Goal: Task Accomplishment & Management: Complete application form

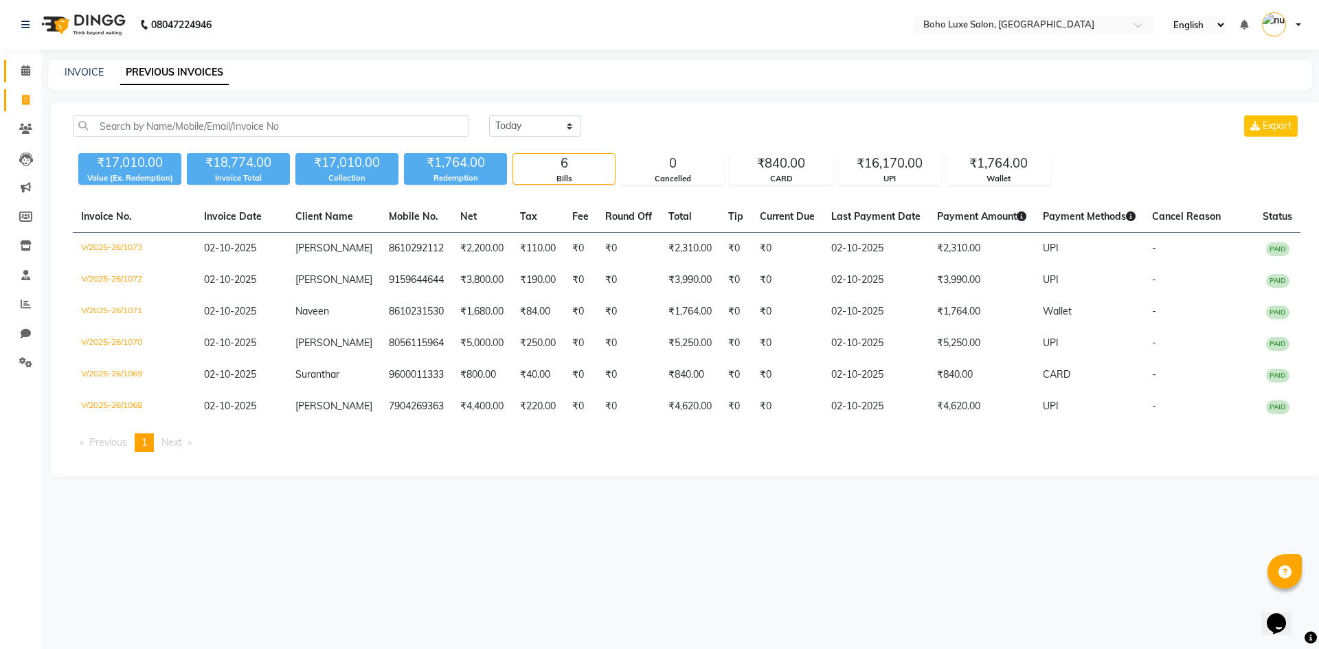
click at [28, 63] on link "Calendar" at bounding box center [20, 71] width 33 height 23
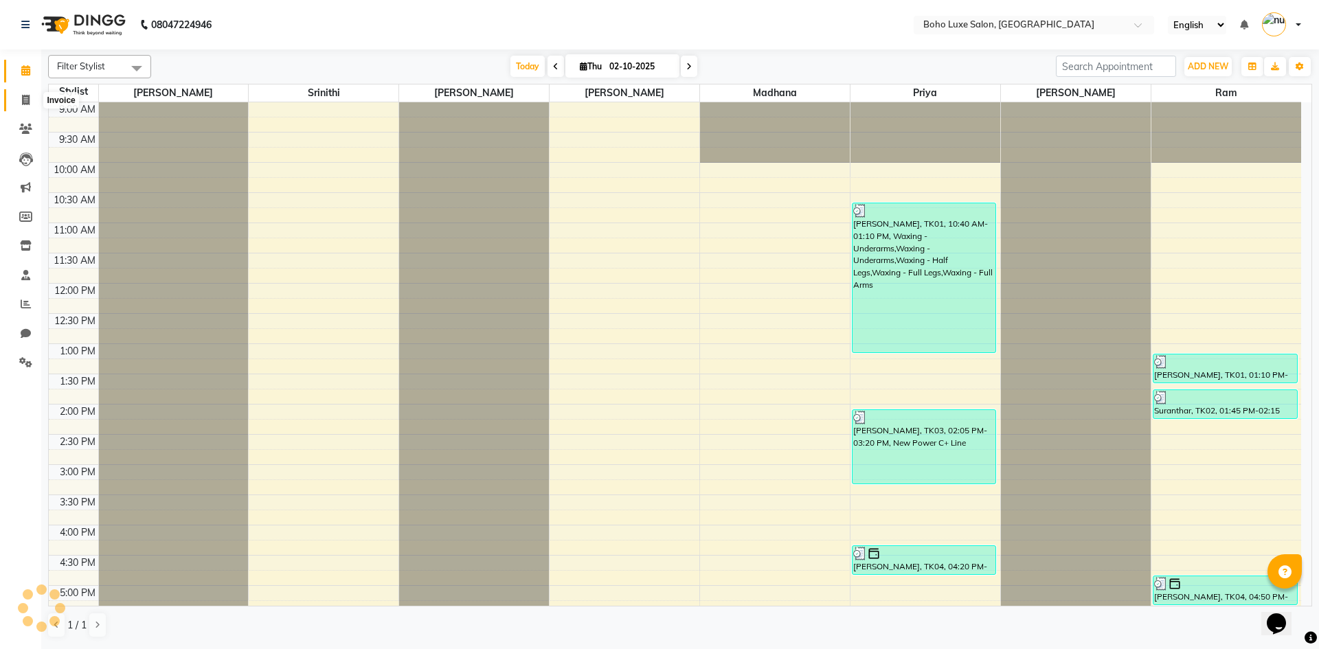
click at [17, 96] on span at bounding box center [26, 101] width 24 height 16
select select "service"
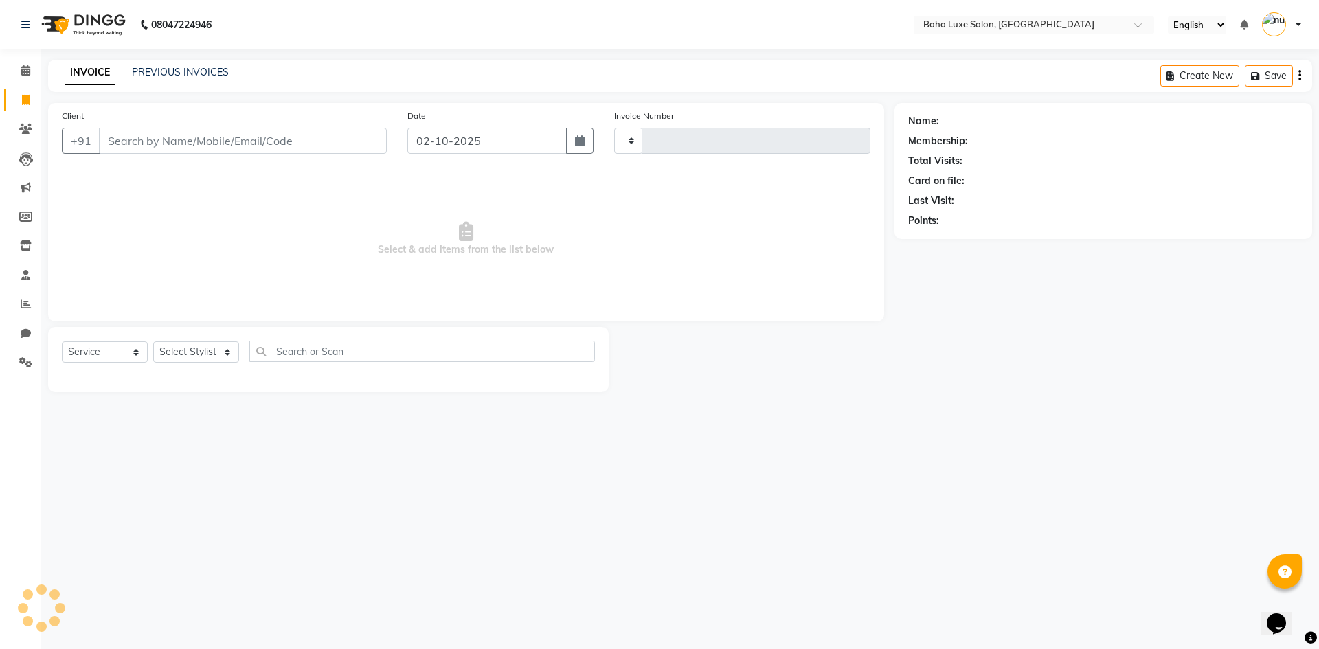
type input "1074"
select select "7694"
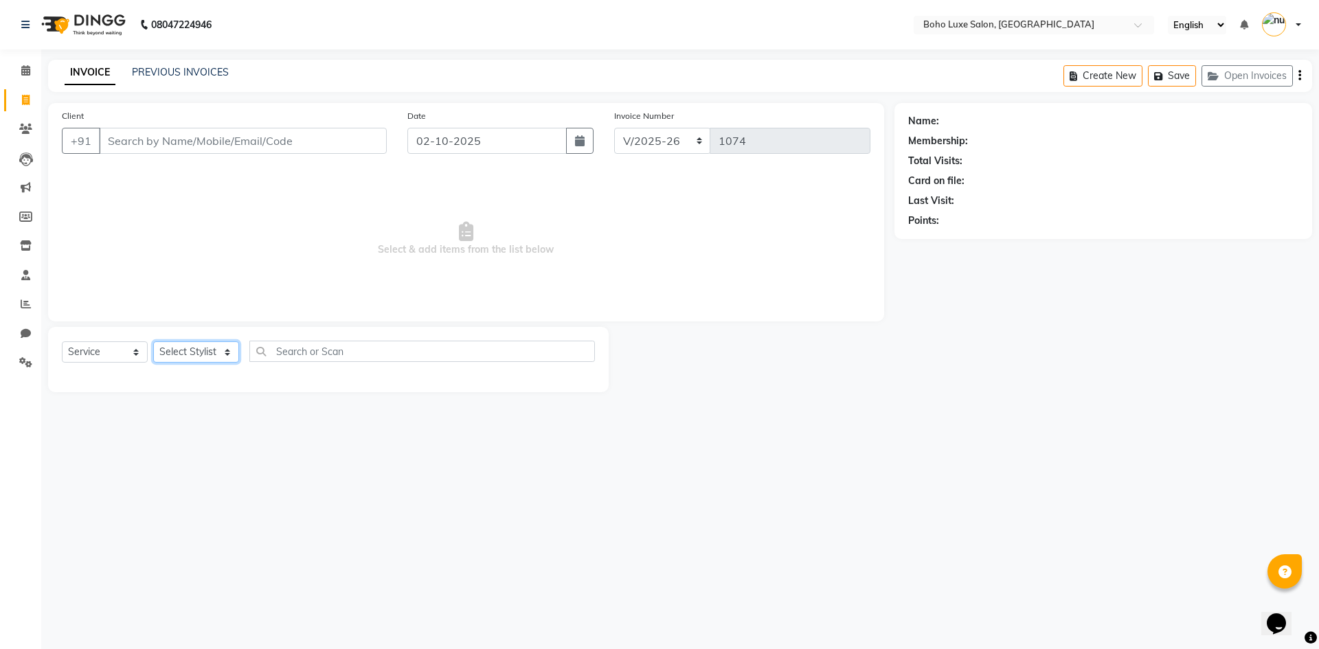
drag, startPoint x: 212, startPoint y: 358, endPoint x: 205, endPoint y: 353, distance: 8.4
click at [212, 358] on select "Select Stylist [PERSON_NAME] [PERSON_NAME] Gowriparvathi [PERSON_NAME] [PERSON_…" at bounding box center [196, 352] width 86 height 21
select select "84267"
click at [153, 342] on select "Select Stylist [PERSON_NAME] [PERSON_NAME] Gowriparvathi [PERSON_NAME] [PERSON_…" at bounding box center [196, 352] width 86 height 21
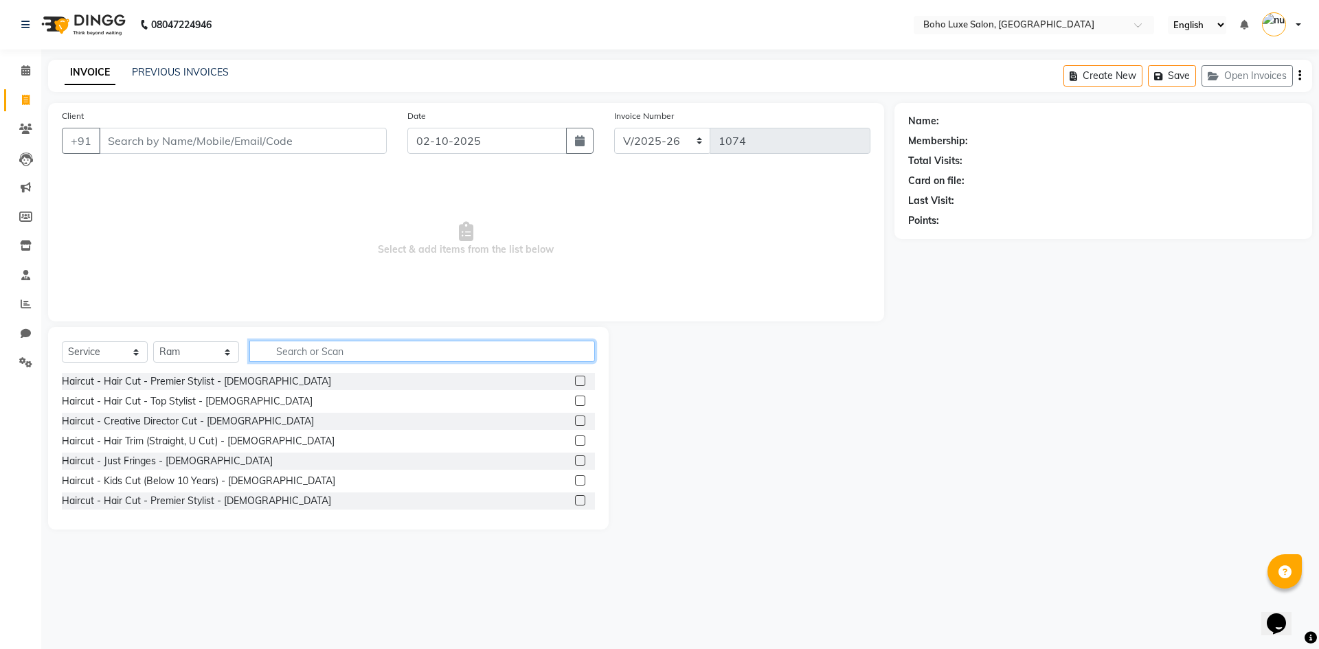
click at [316, 350] on input "text" at bounding box center [422, 351] width 346 height 21
type input "hair"
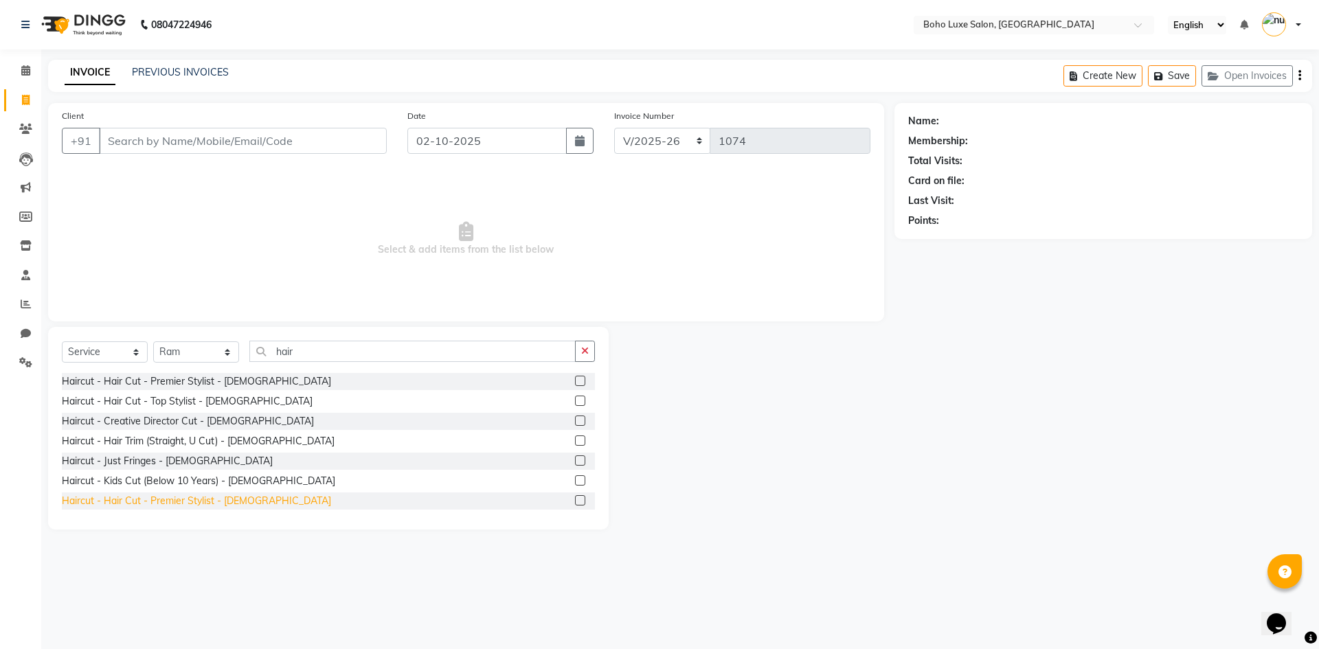
click at [165, 497] on div "Haircut - Hair Cut - Premier Stylist - [DEMOGRAPHIC_DATA]" at bounding box center [196, 501] width 269 height 14
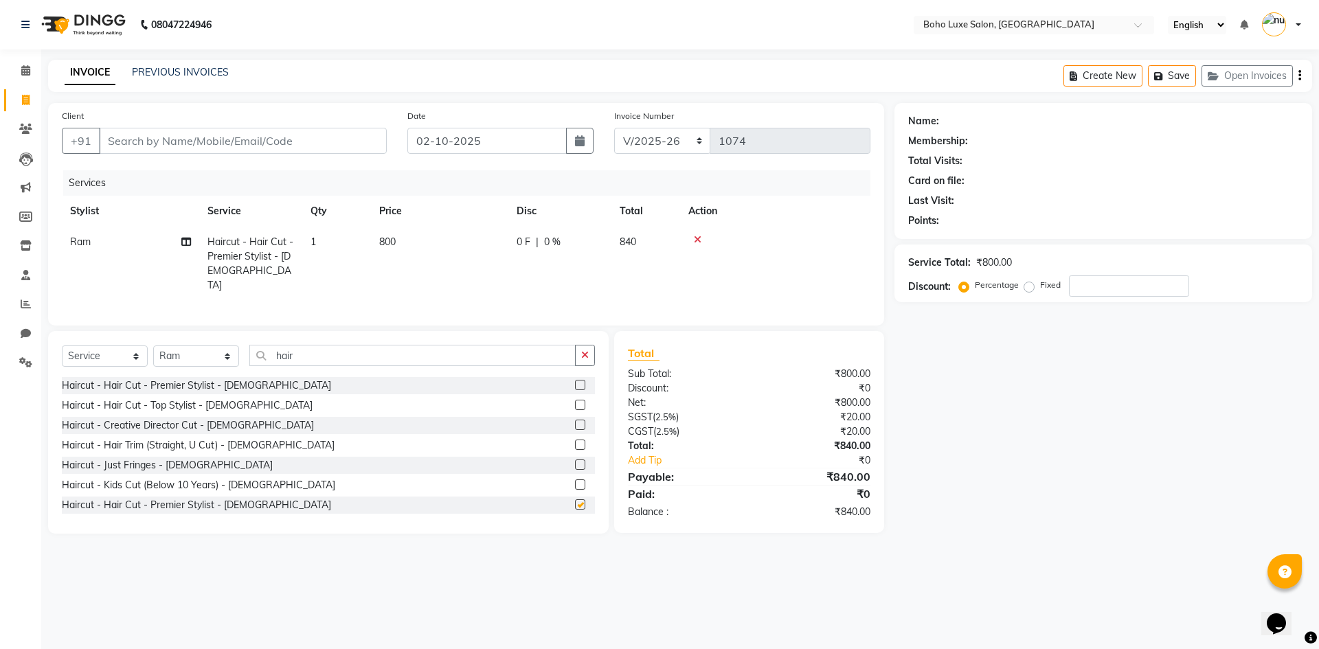
checkbox input "false"
click at [548, 349] on input "hair" at bounding box center [412, 355] width 326 height 21
type input "h"
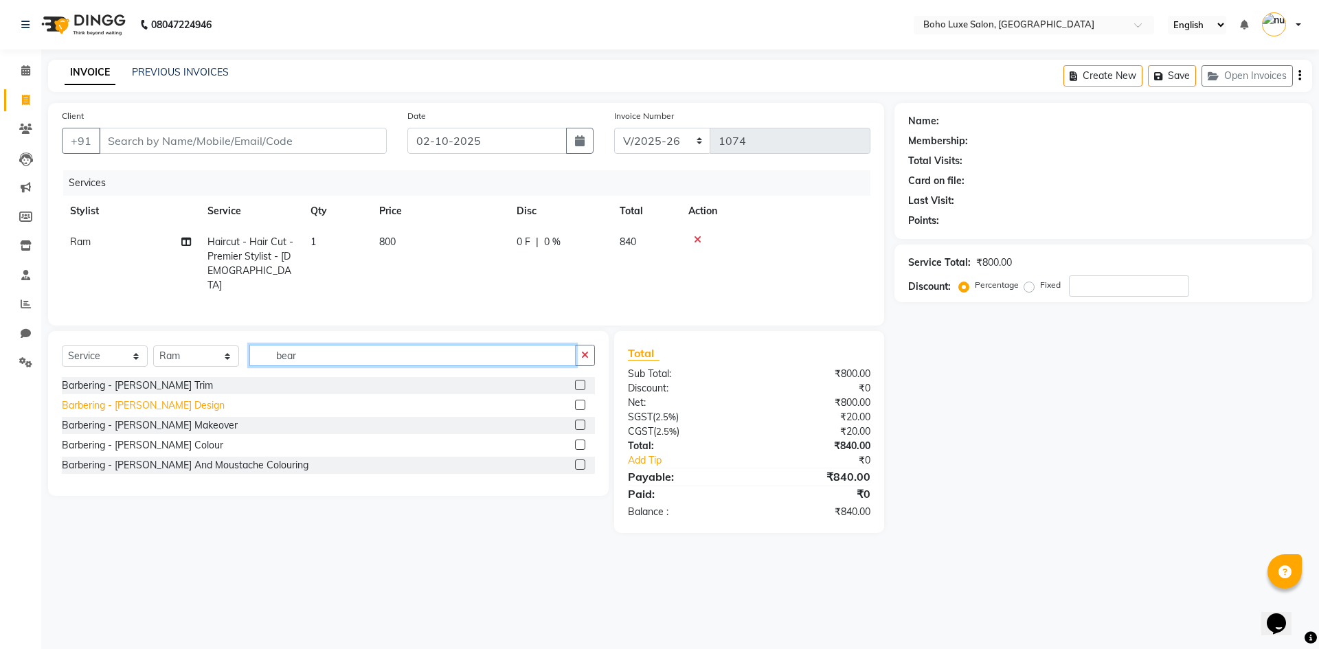
type input "bear"
click at [120, 399] on div "Barbering - [PERSON_NAME] Design" at bounding box center [143, 406] width 163 height 14
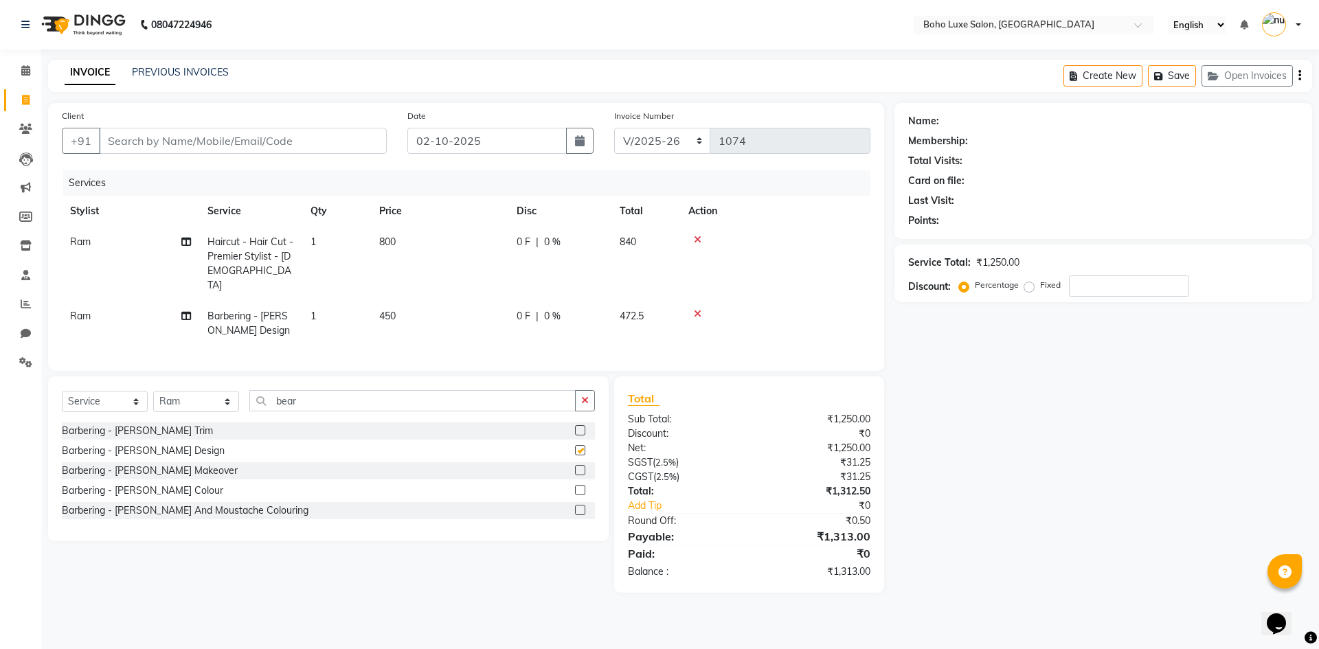
checkbox input "false"
click at [583, 397] on icon "button" at bounding box center [585, 401] width 8 height 10
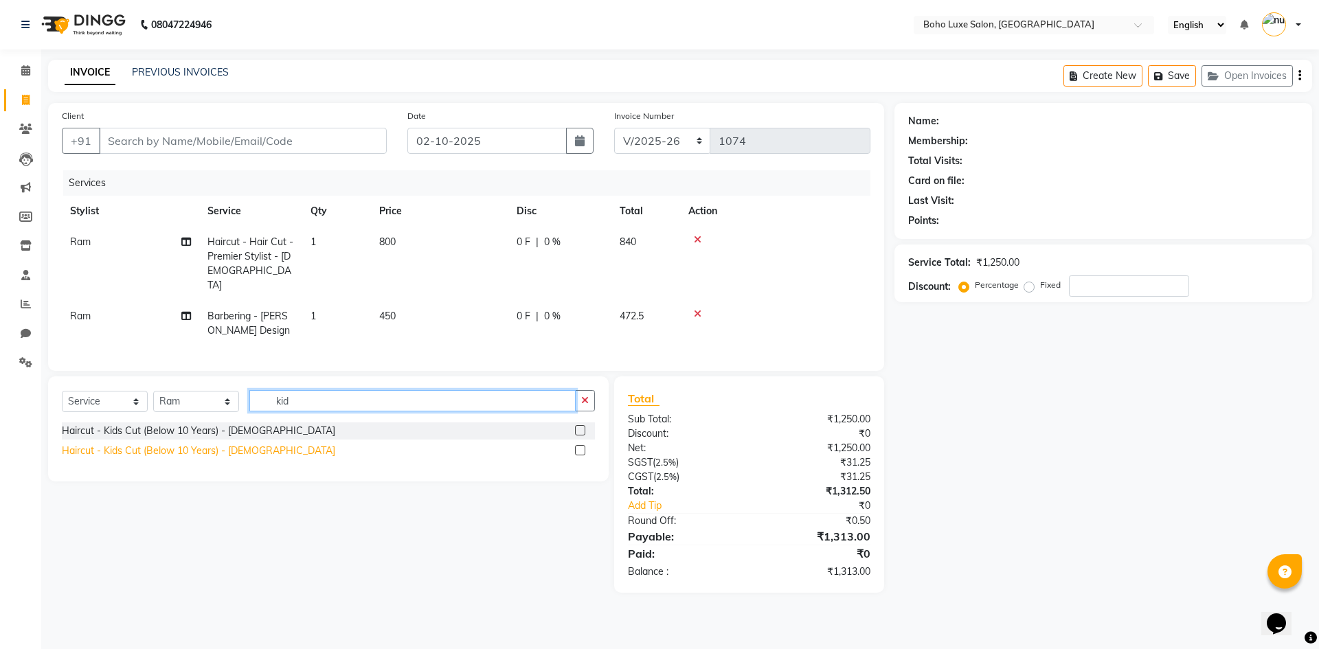
type input "kid"
click at [191, 445] on div "Haircut - Kids Cut (Below 10 Years) - [DEMOGRAPHIC_DATA]" at bounding box center [199, 451] width 274 height 14
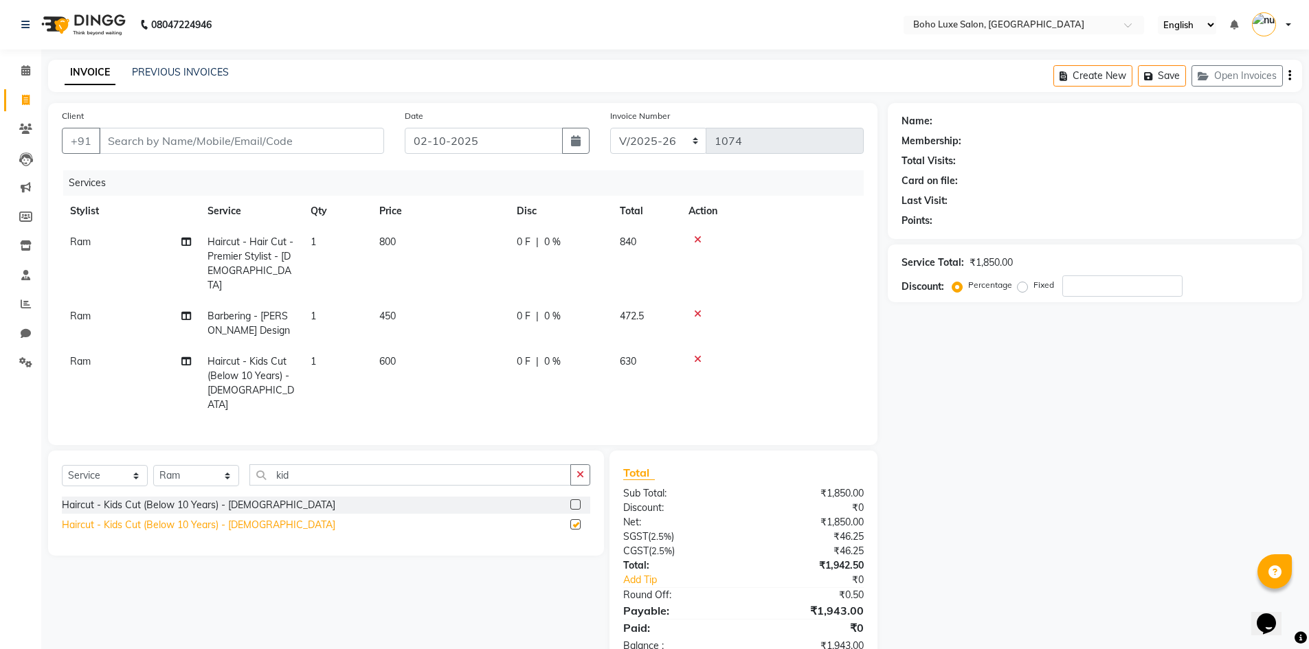
checkbox input "false"
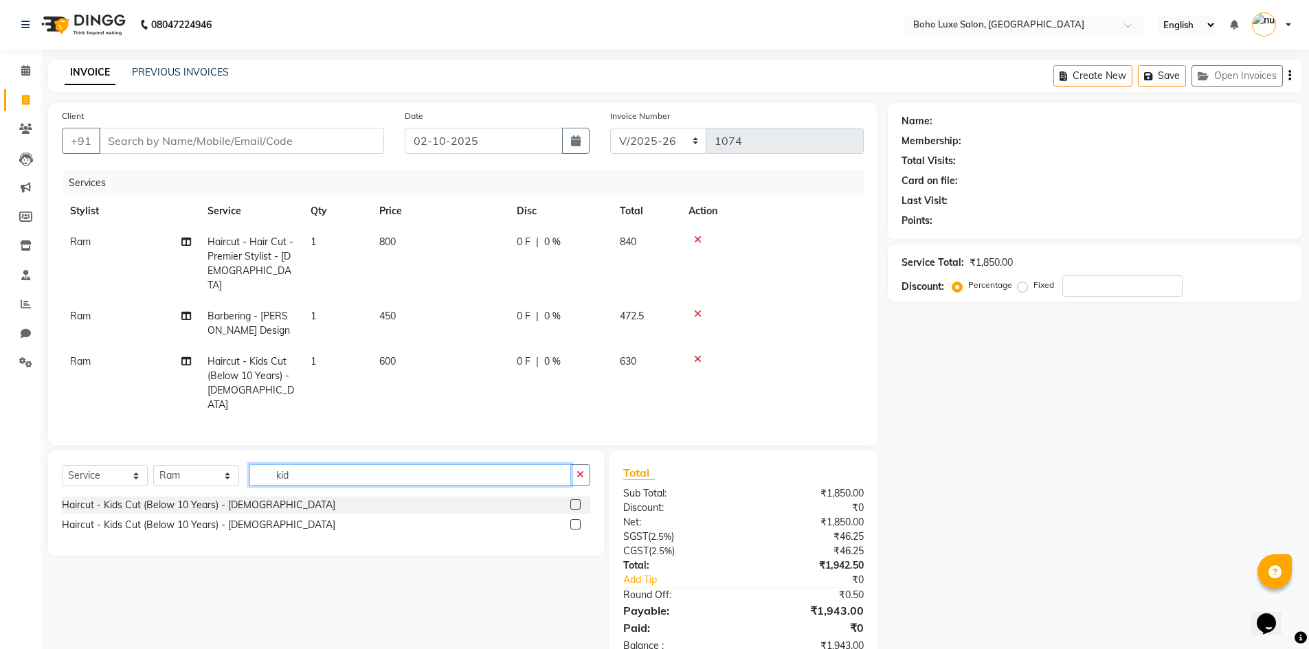
click at [305, 465] on input "kid" at bounding box center [410, 475] width 322 height 21
type input "k"
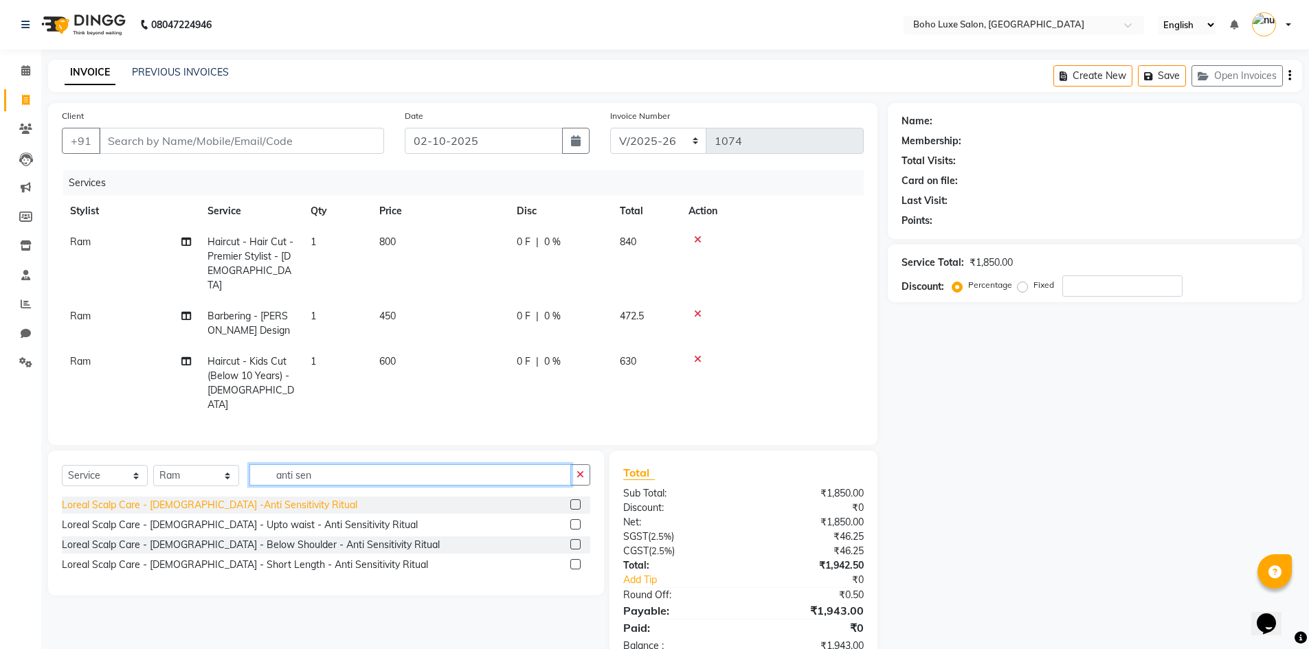
type input "anti sen"
click at [204, 498] on div "Loreal Scalp Care - [DEMOGRAPHIC_DATA] -Anti Sensitivity Ritual" at bounding box center [209, 505] width 295 height 14
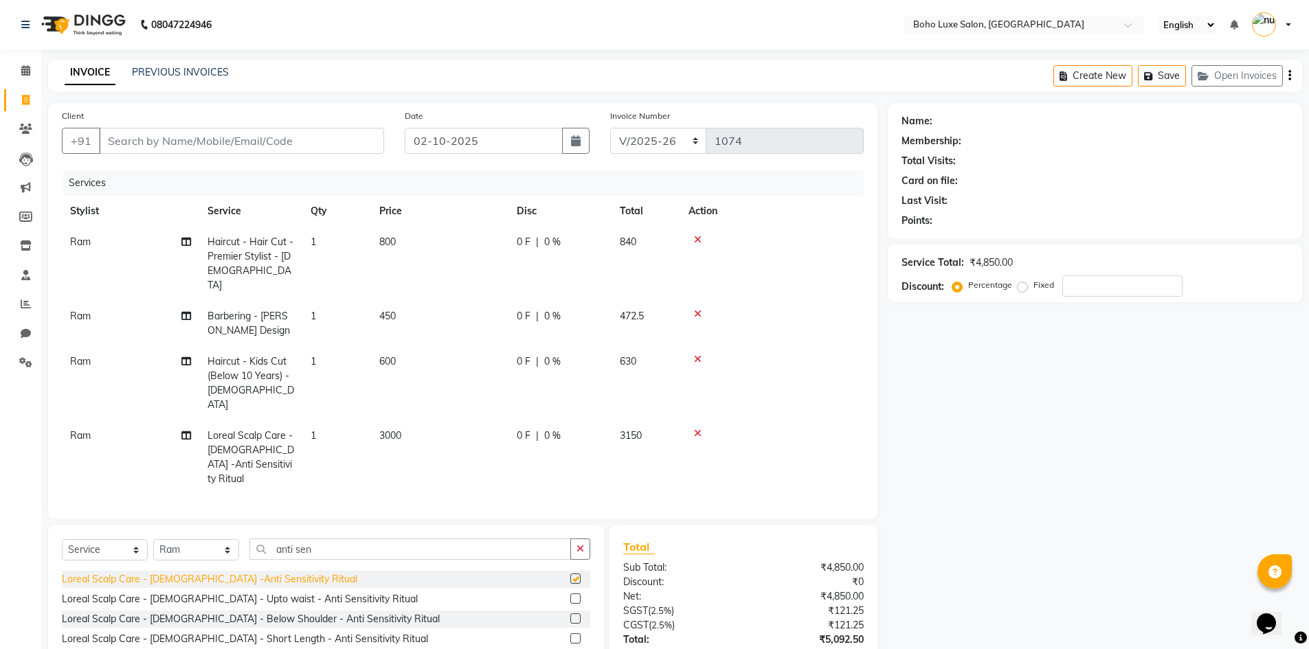
checkbox input "false"
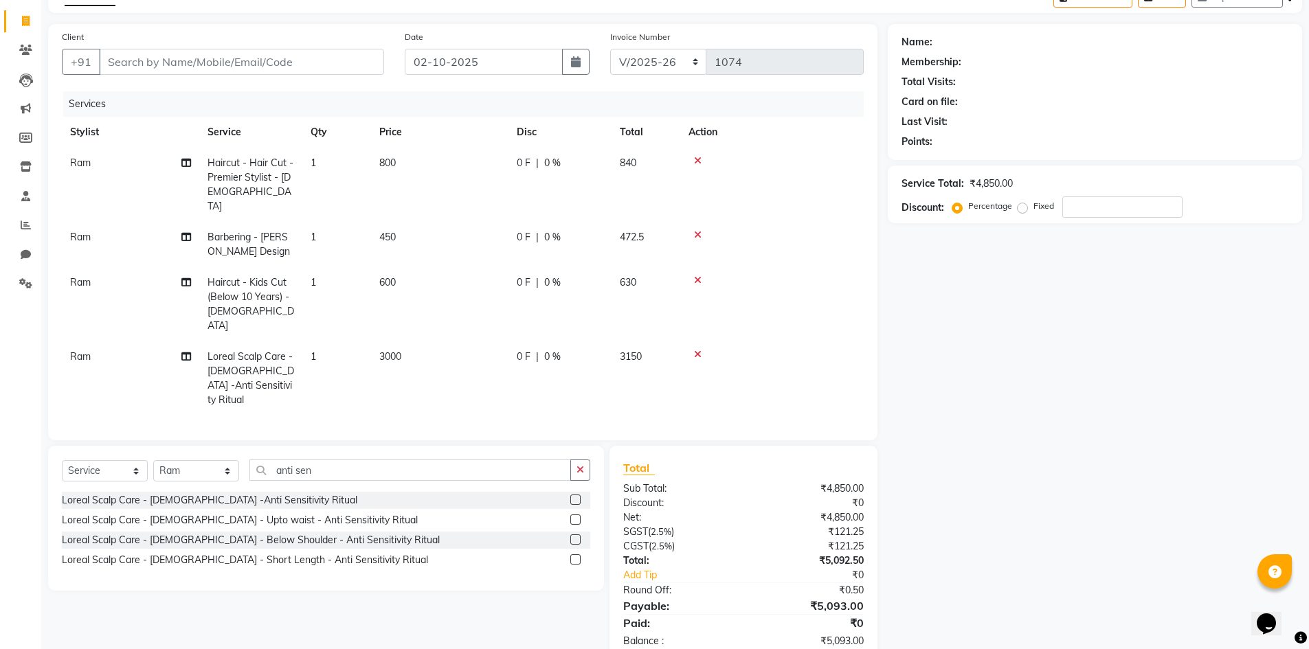
scroll to position [80, 0]
click at [317, 67] on input "Client" at bounding box center [241, 61] width 285 height 26
type input "6"
type input "0"
type input "6379544790"
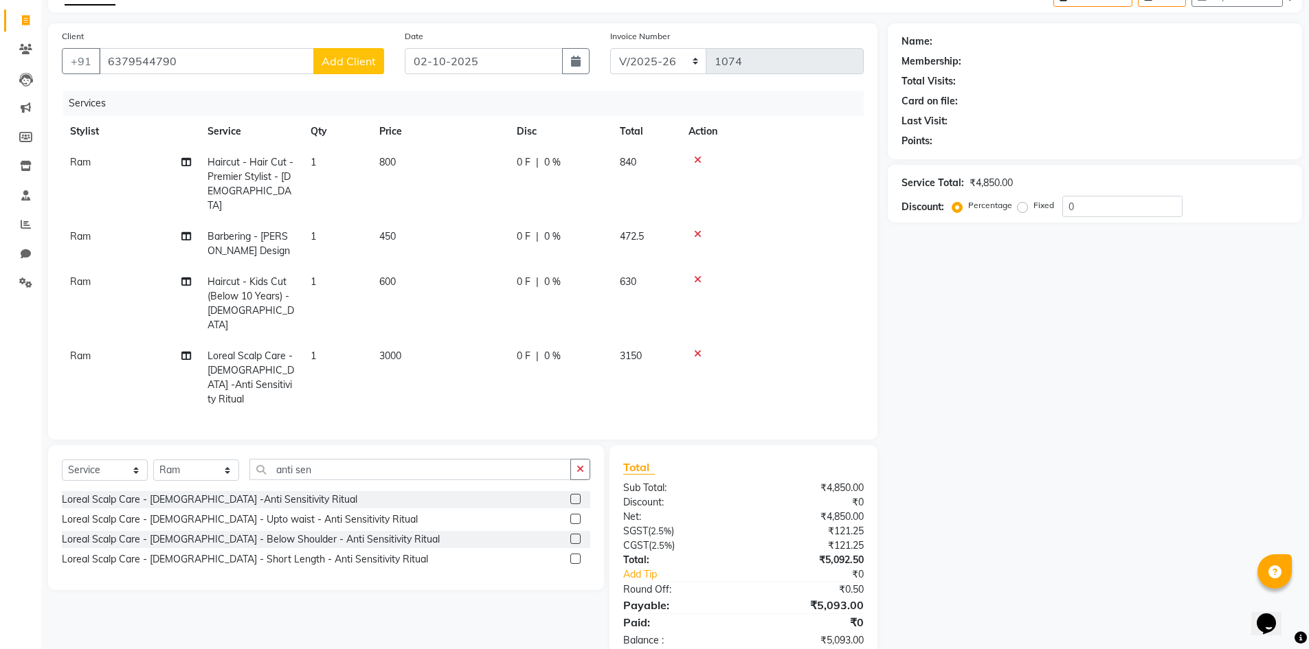
click at [365, 61] on span "Add Client" at bounding box center [349, 61] width 54 height 14
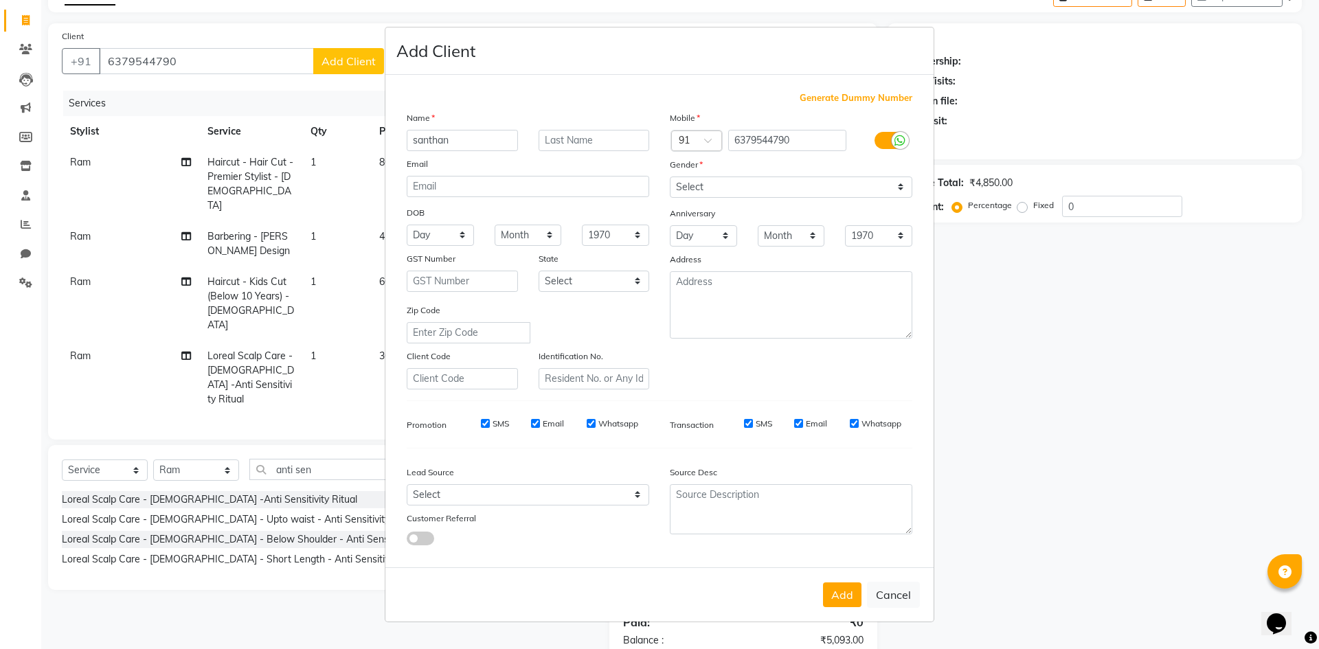
click at [416, 140] on input "santhan" at bounding box center [462, 140] width 111 height 21
click at [464, 141] on input "chanthan" at bounding box center [462, 140] width 111 height 21
type input "chanthan"
click at [714, 190] on select "Select [DEMOGRAPHIC_DATA] [DEMOGRAPHIC_DATA] Other Prefer Not To Say" at bounding box center [791, 187] width 243 height 21
select select "[DEMOGRAPHIC_DATA]"
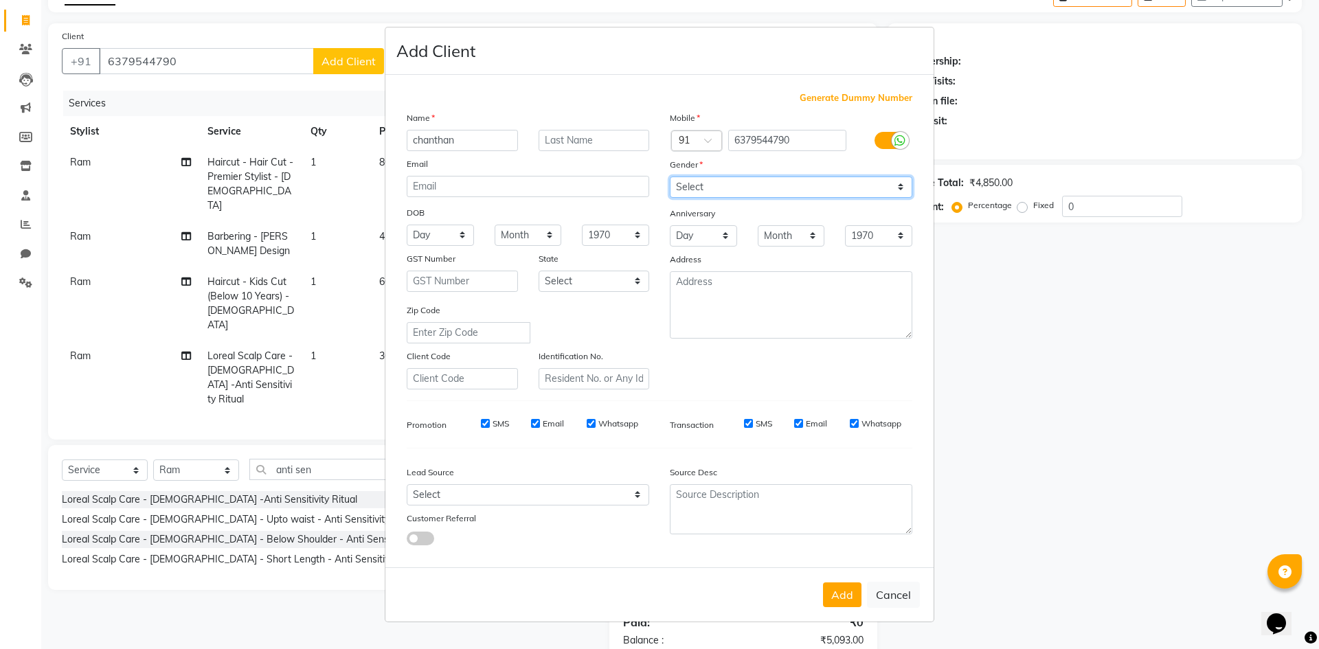
click at [670, 177] on select "Select [DEMOGRAPHIC_DATA] [DEMOGRAPHIC_DATA] Other Prefer Not To Say" at bounding box center [791, 187] width 243 height 21
click at [592, 419] on input "Whatsapp" at bounding box center [591, 423] width 9 height 9
checkbox input "false"
click at [536, 423] on input "Email" at bounding box center [535, 423] width 9 height 9
checkbox input "false"
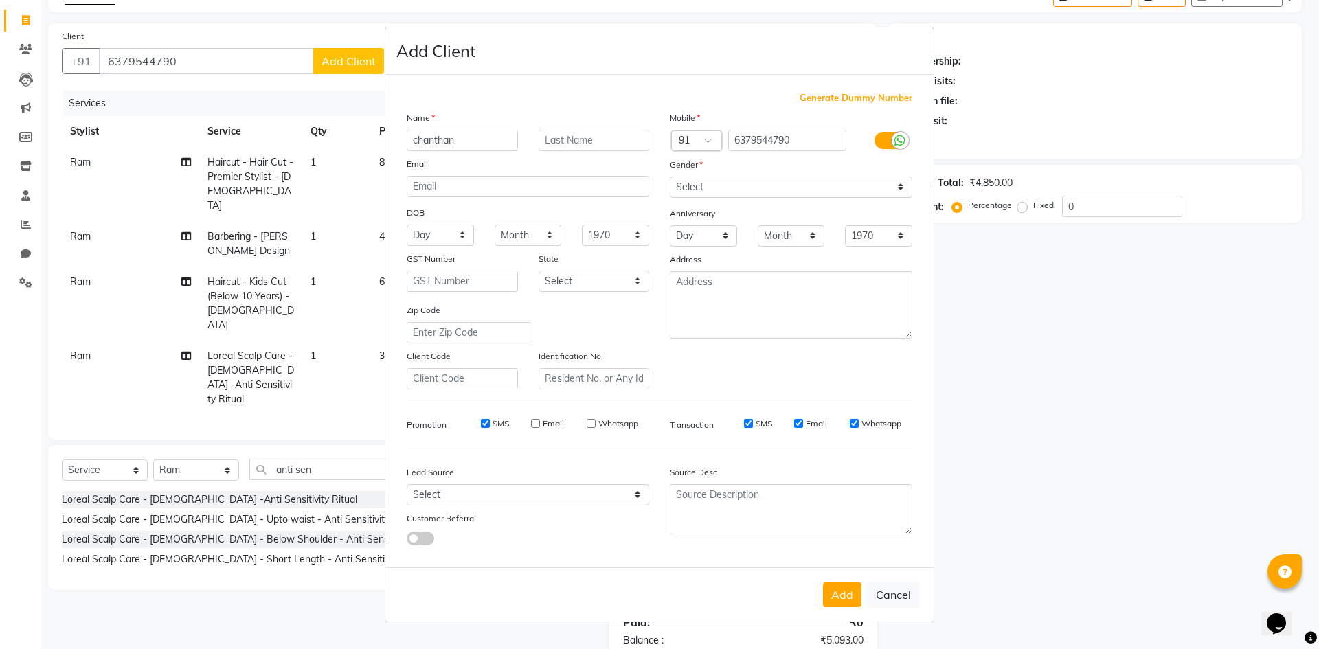
click at [799, 424] on input "Email" at bounding box center [798, 423] width 9 height 9
checkbox input "false"
click at [854, 422] on input "Whatsapp" at bounding box center [854, 423] width 9 height 9
checkbox input "false"
click at [843, 596] on button "Add" at bounding box center [842, 595] width 38 height 25
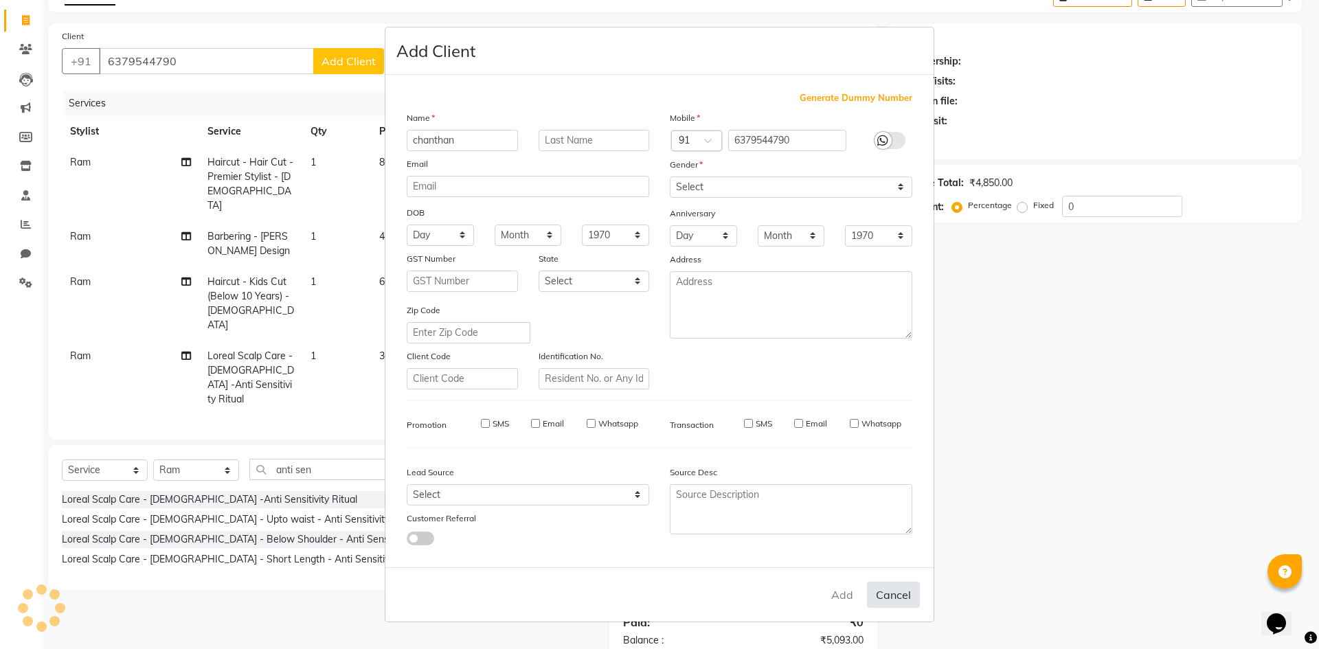
select select
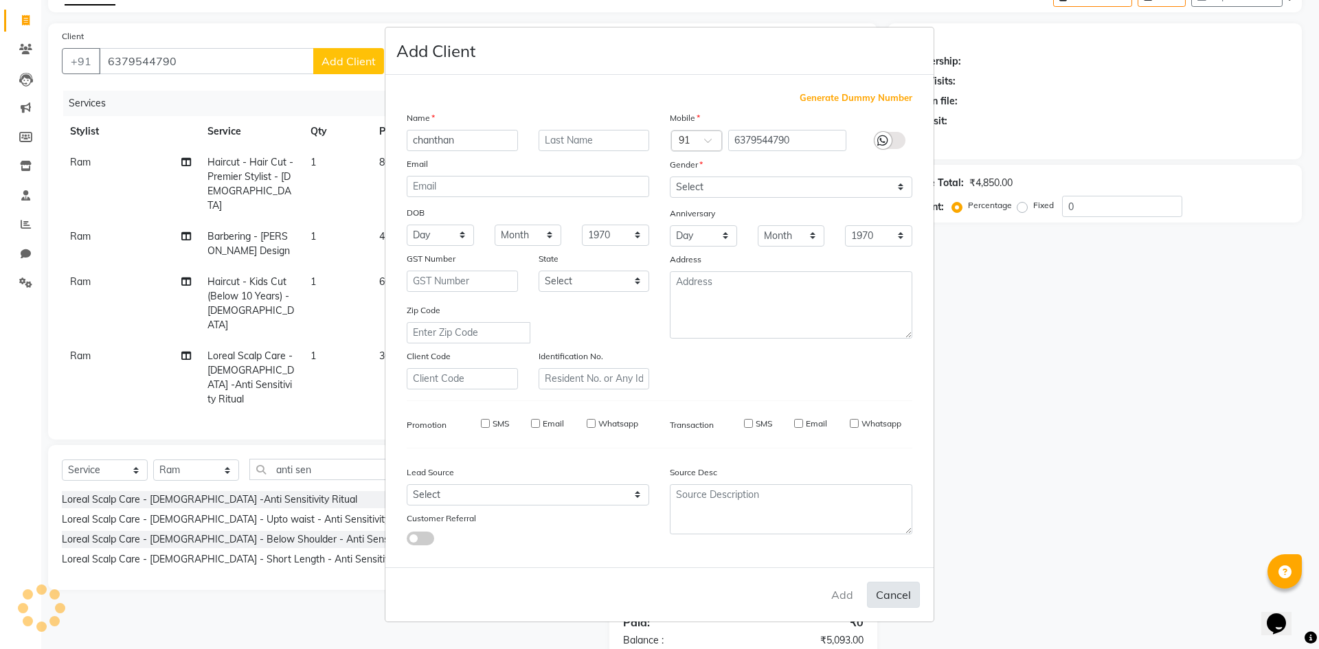
select select
checkbox input "false"
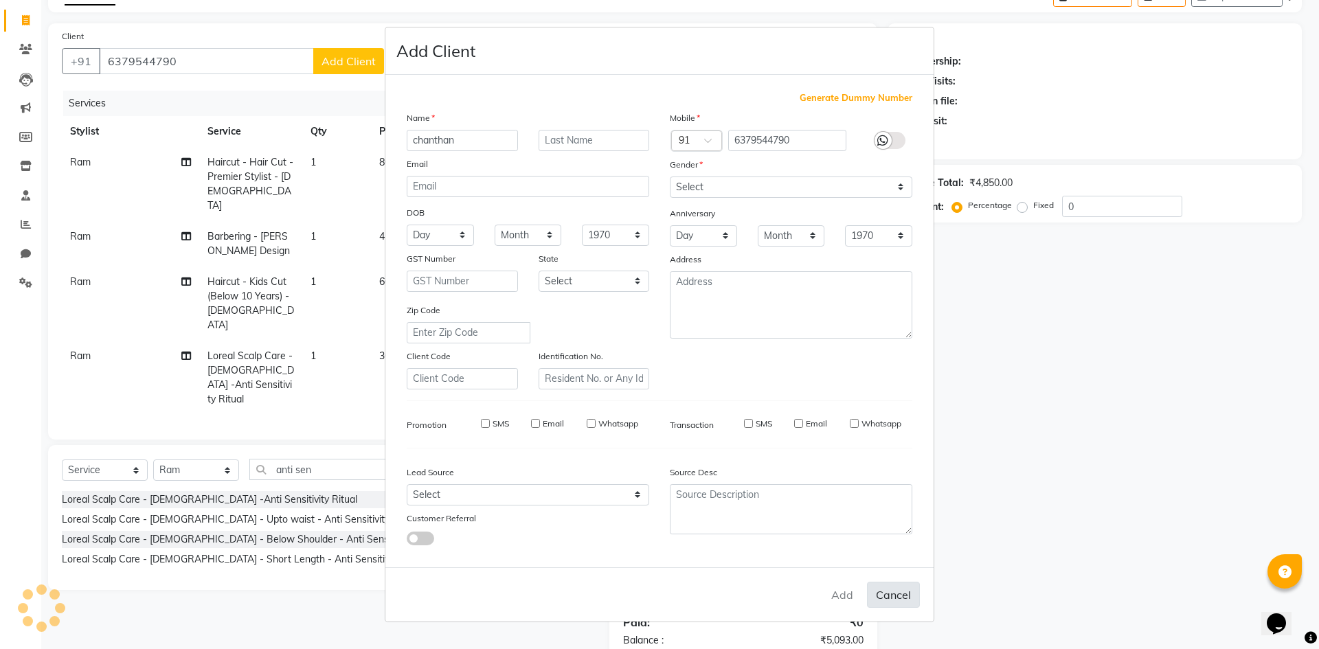
checkbox input "false"
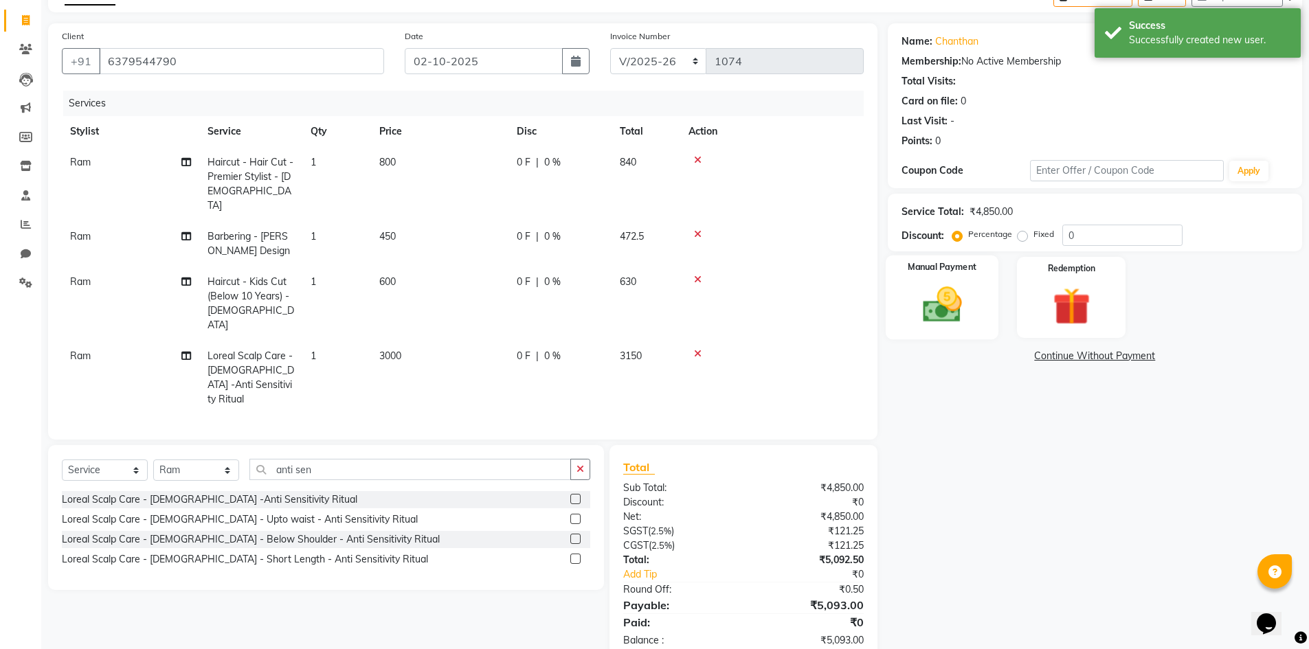
click at [934, 271] on label "Manual Payment" at bounding box center [942, 267] width 69 height 13
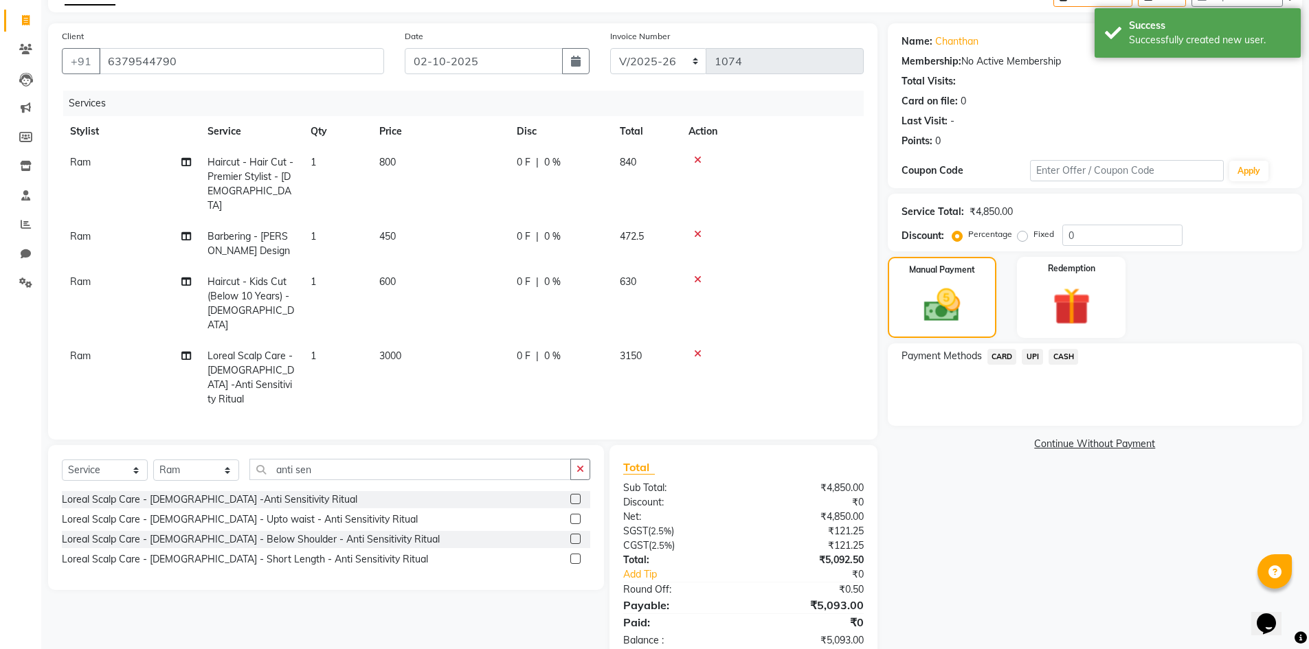
click at [1040, 359] on span "UPI" at bounding box center [1032, 357] width 21 height 16
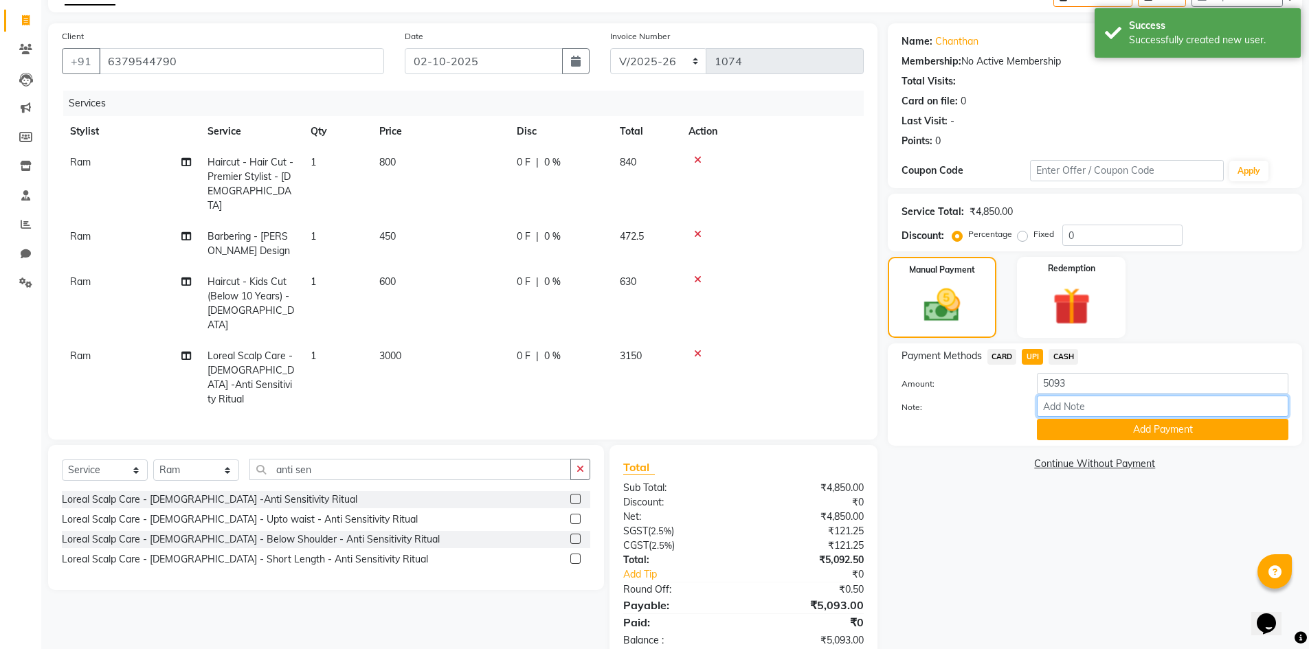
click at [1053, 410] on input "Note:" at bounding box center [1163, 406] width 252 height 21
type input "boho luxe bill"
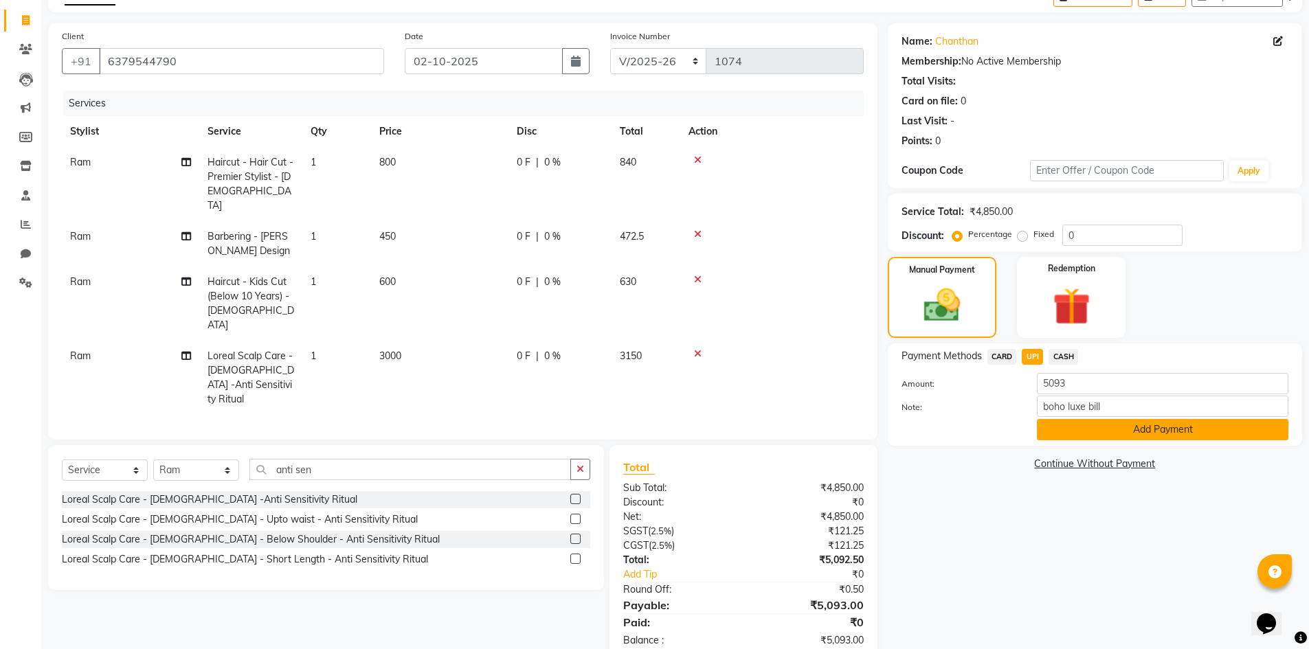
click at [1076, 423] on button "Add Payment" at bounding box center [1163, 429] width 252 height 21
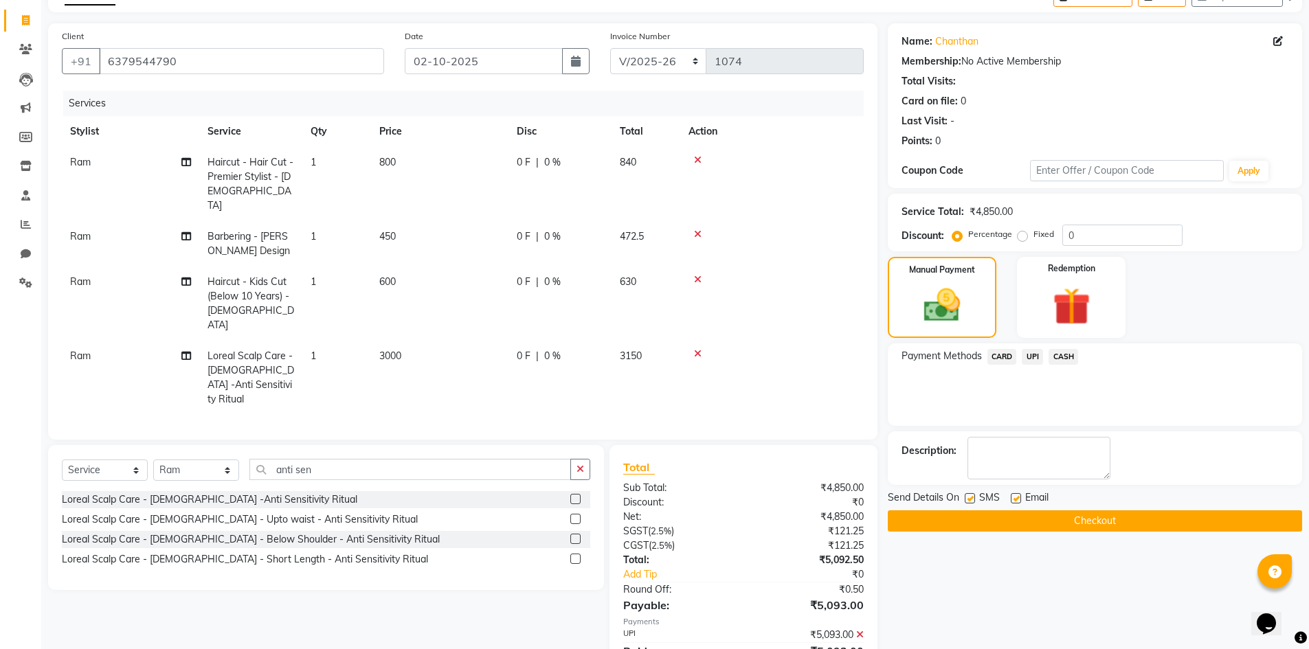
drag, startPoint x: 1015, startPoint y: 500, endPoint x: 1020, endPoint y: 511, distance: 11.4
click at [1015, 501] on label at bounding box center [1016, 498] width 10 height 10
click at [1015, 501] on input "checkbox" at bounding box center [1015, 499] width 9 height 9
checkbox input "false"
click at [1020, 514] on button "Checkout" at bounding box center [1095, 521] width 414 height 21
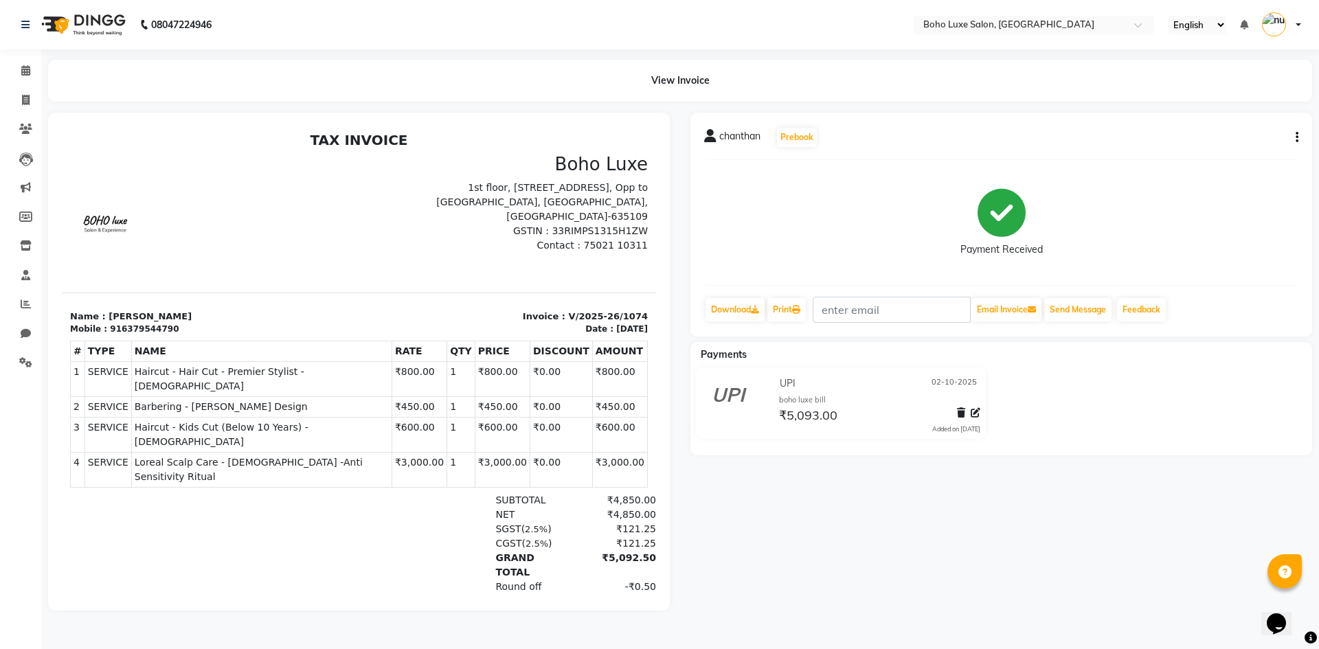
click at [911, 576] on div "chanthan Prebook Payment Received Download Print Email Invoice Send Message Fee…" at bounding box center [1001, 362] width 643 height 498
click at [1069, 310] on button "Send Message" at bounding box center [1078, 309] width 67 height 23
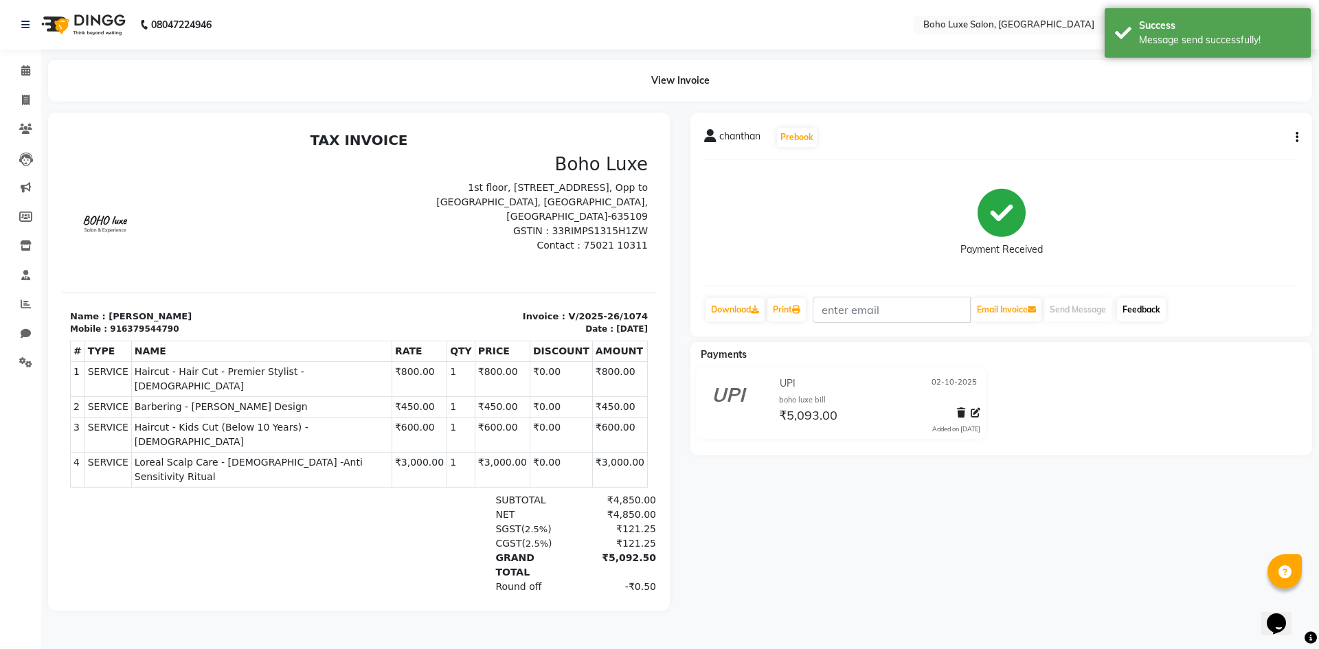
click at [1154, 312] on link "Feedback" at bounding box center [1141, 309] width 49 height 23
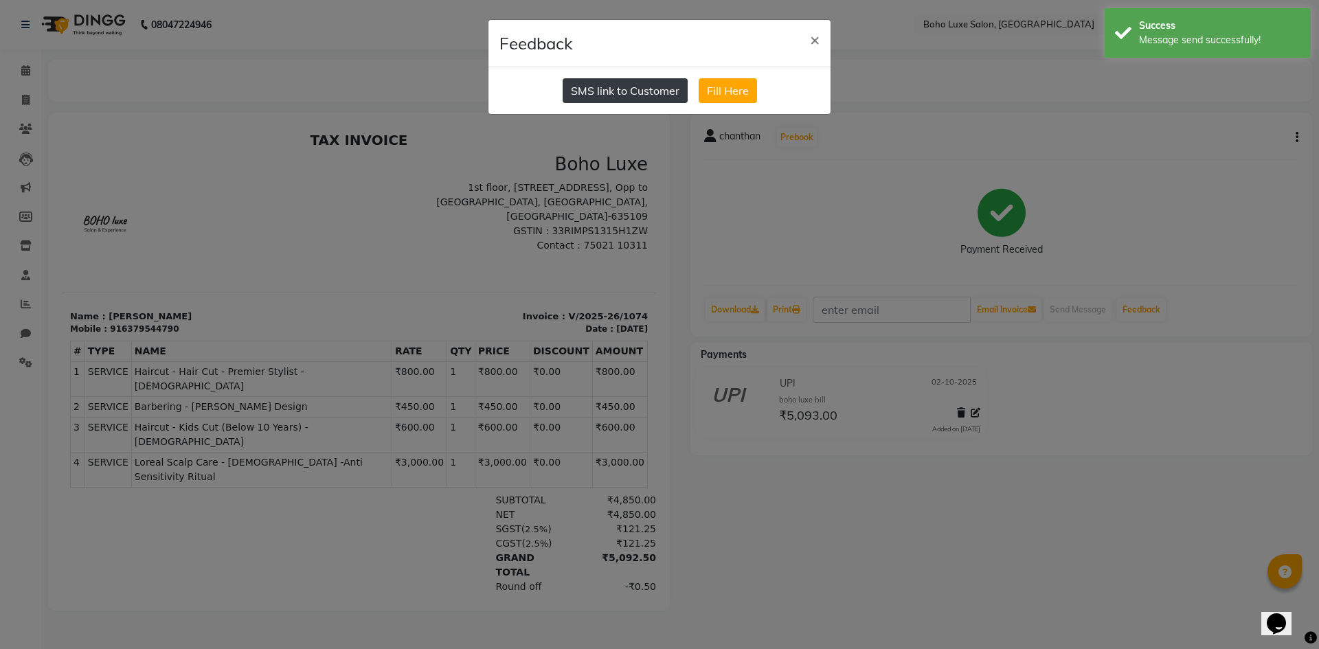
click at [635, 83] on button "SMS link to Customer" at bounding box center [625, 90] width 125 height 25
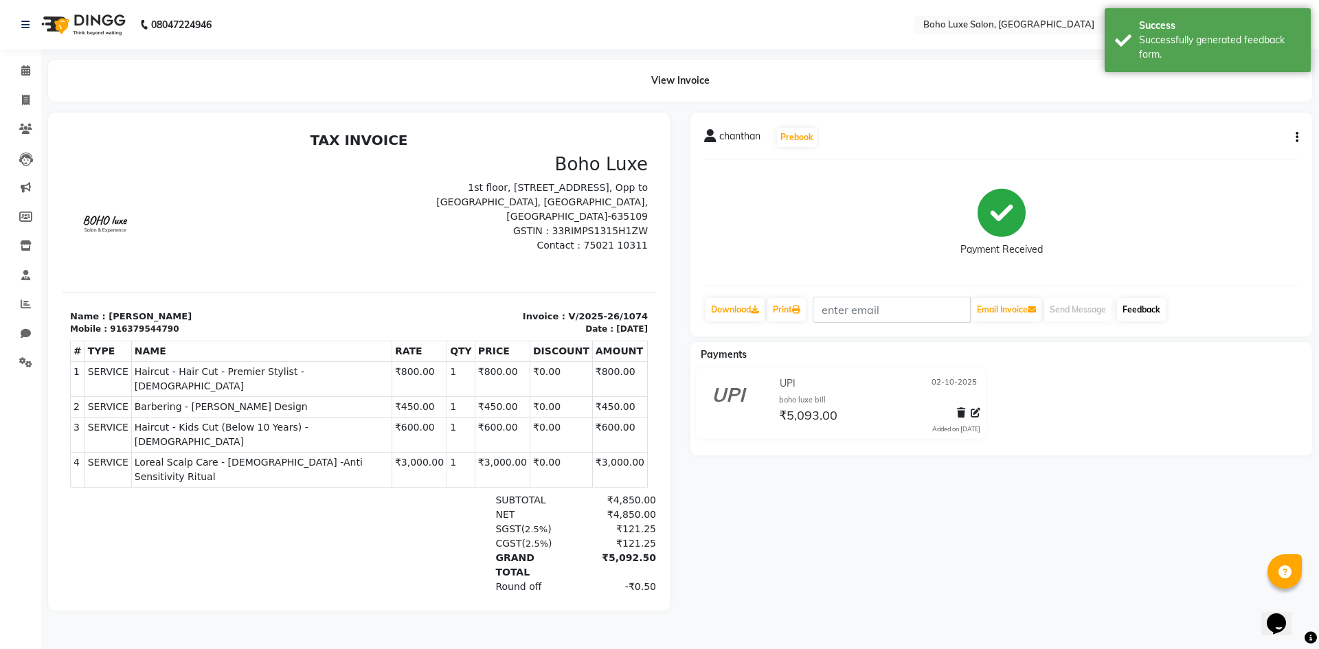
click at [1150, 305] on link "Feedback" at bounding box center [1141, 309] width 49 height 23
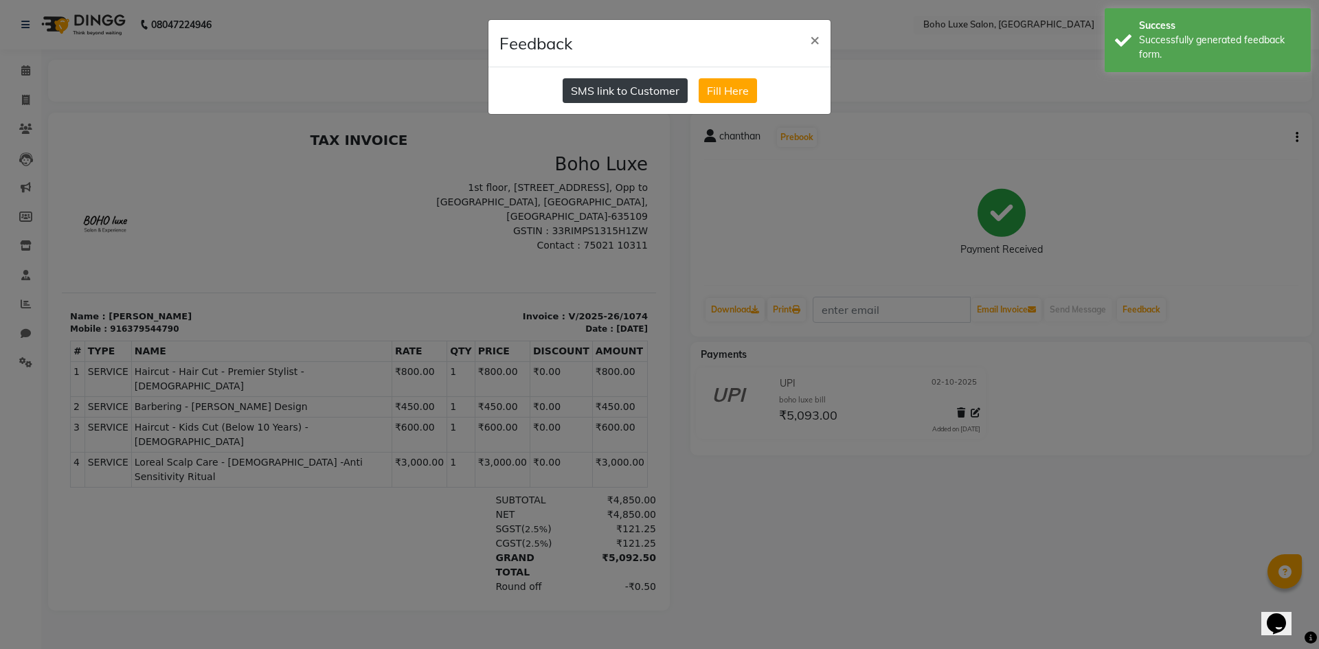
click at [628, 97] on button "SMS link to Customer" at bounding box center [625, 90] width 125 height 25
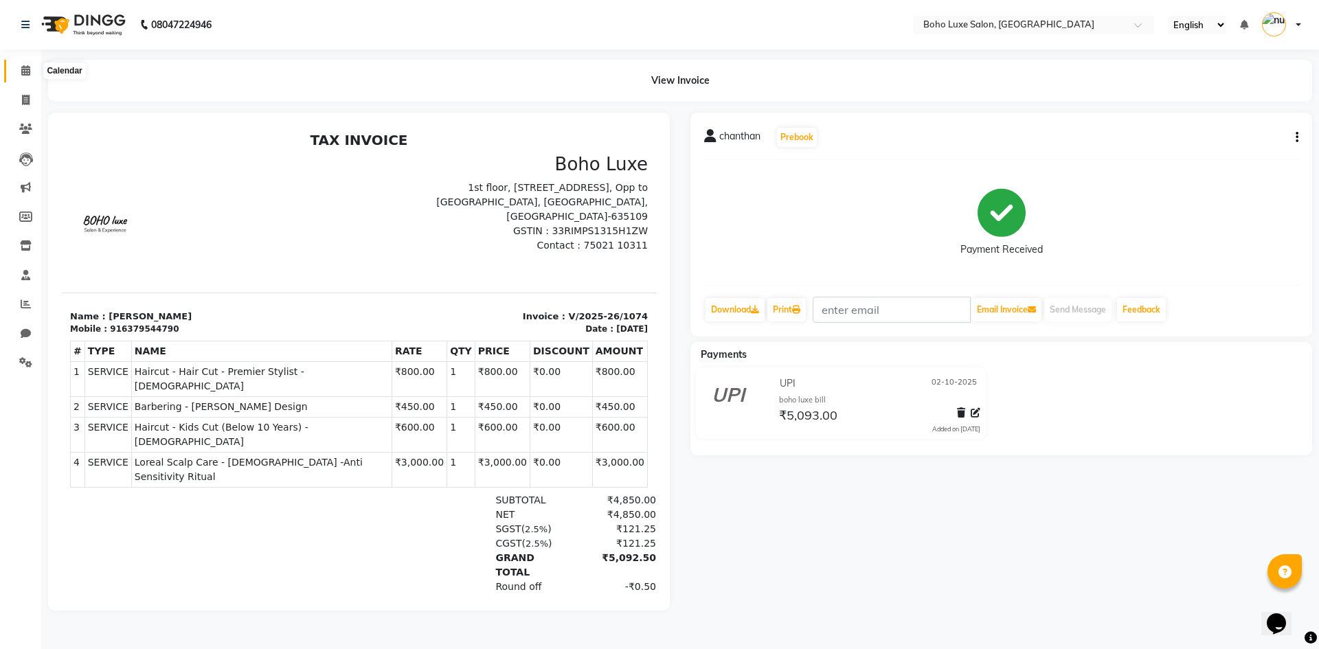
click at [17, 65] on span at bounding box center [26, 71] width 24 height 16
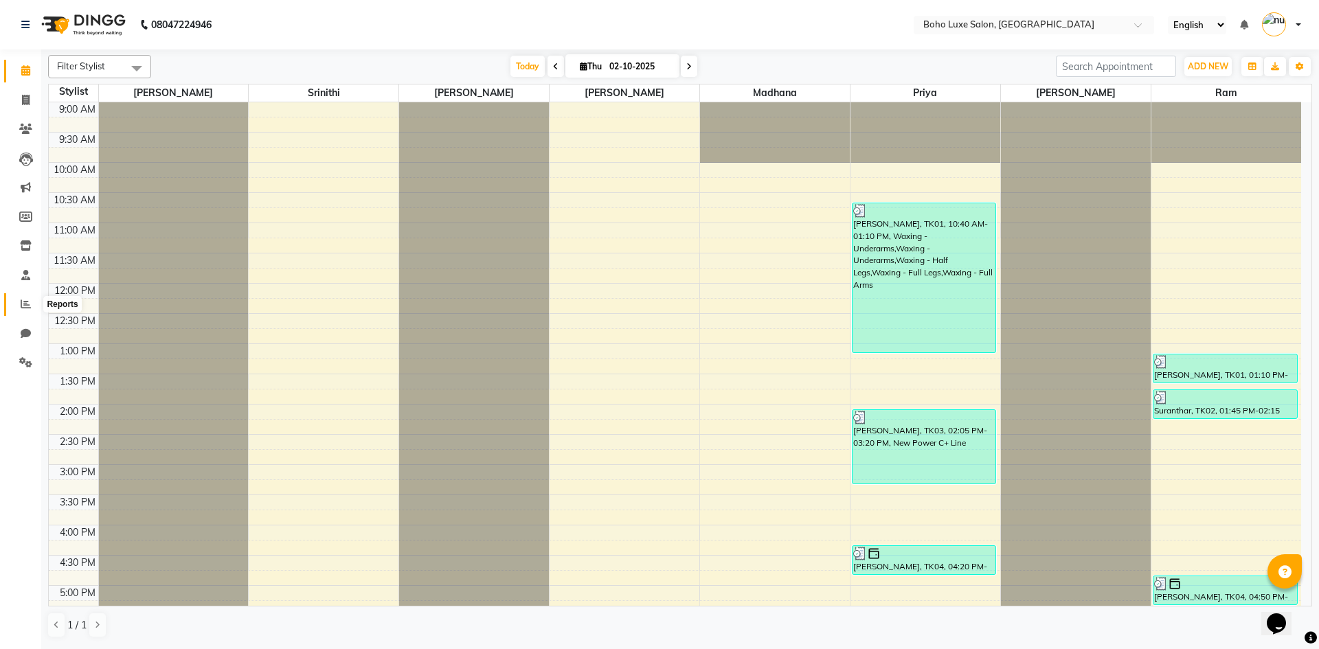
click at [19, 309] on span at bounding box center [26, 305] width 24 height 16
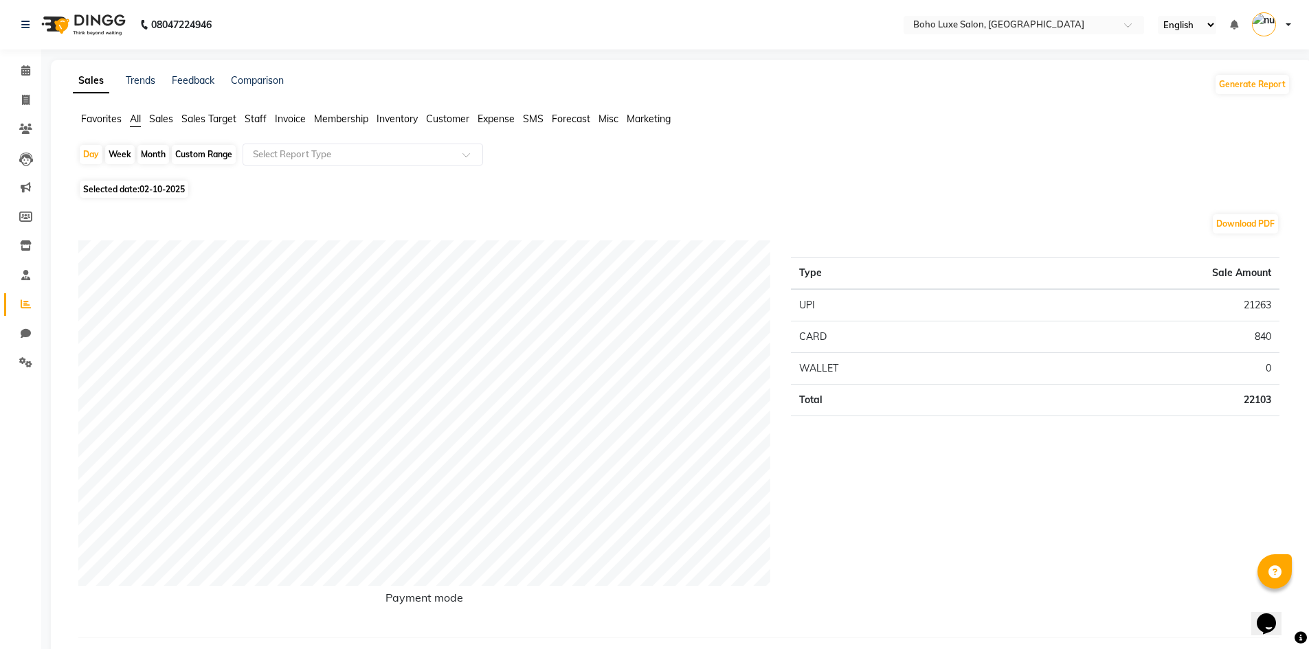
click at [260, 118] on span "Staff" at bounding box center [256, 119] width 22 height 12
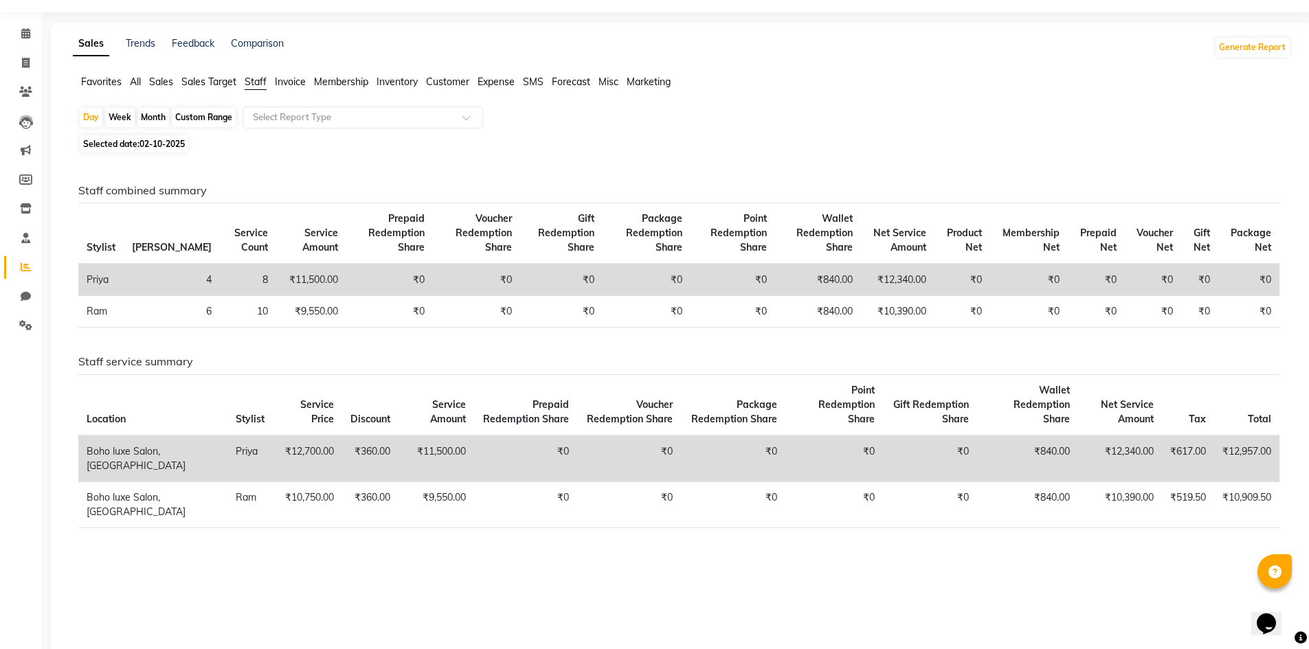
scroll to position [57, 0]
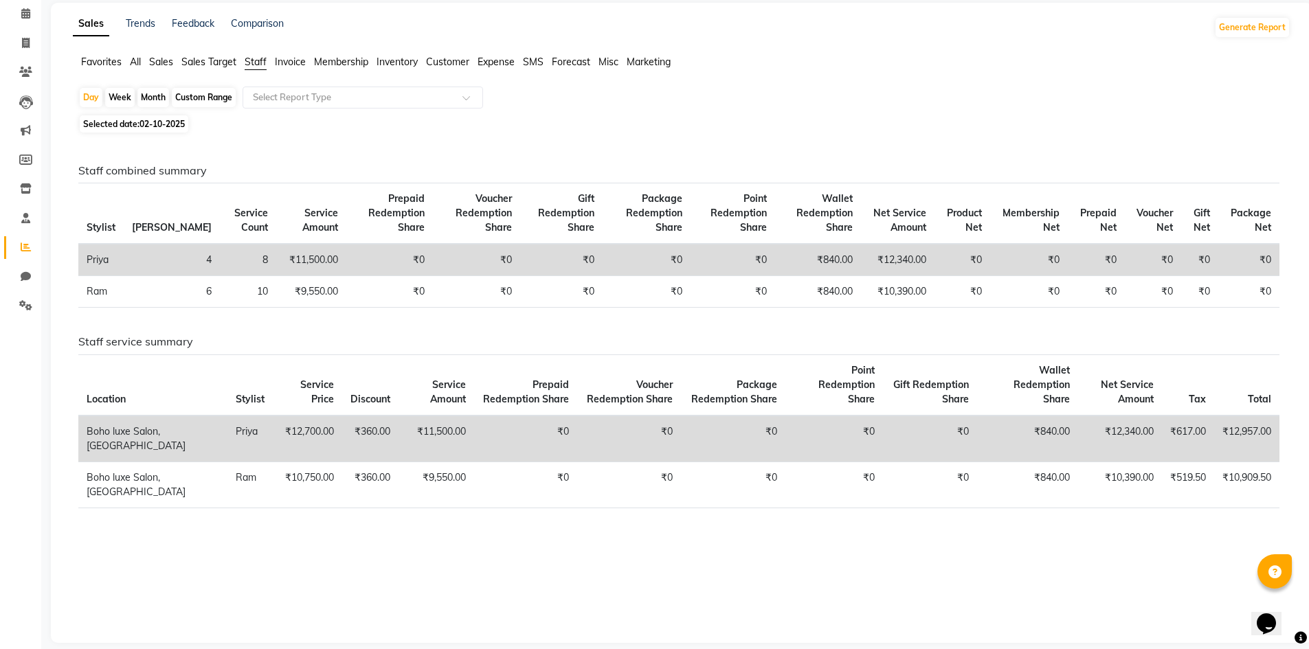
click at [206, 99] on div "Custom Range" at bounding box center [204, 97] width 64 height 19
select select "10"
select select "2025"
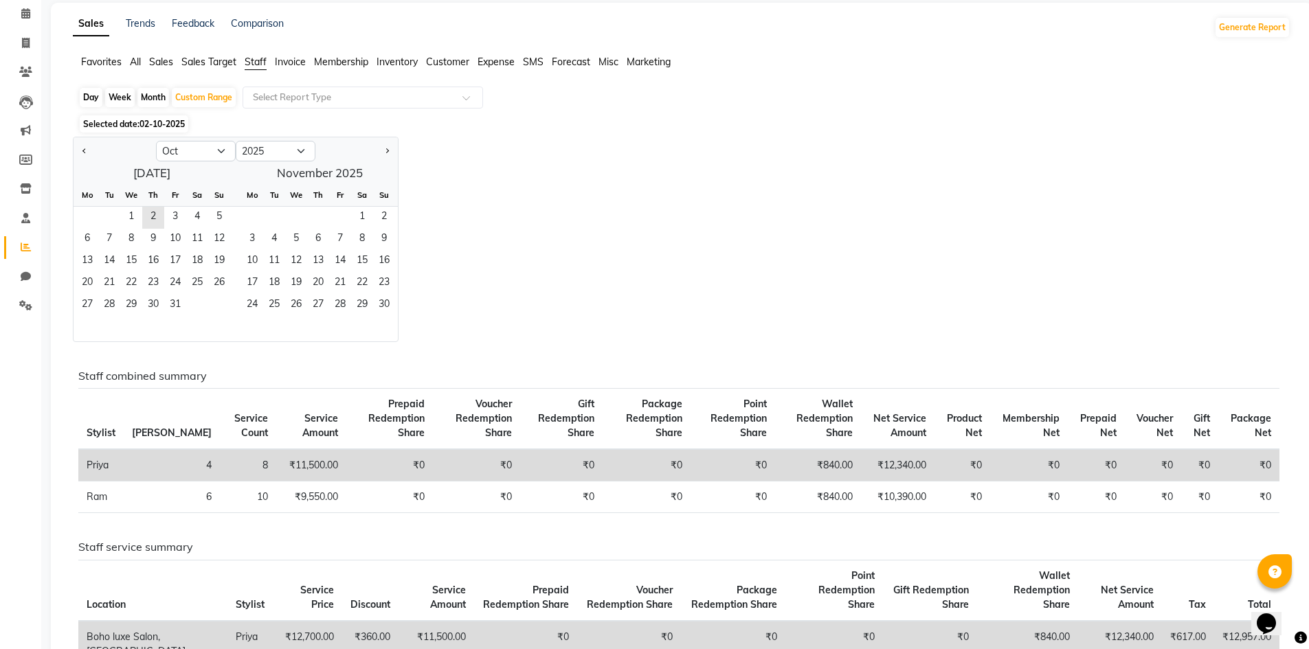
click at [93, 98] on div "Day" at bounding box center [91, 97] width 23 height 19
select select "10"
select select "2025"
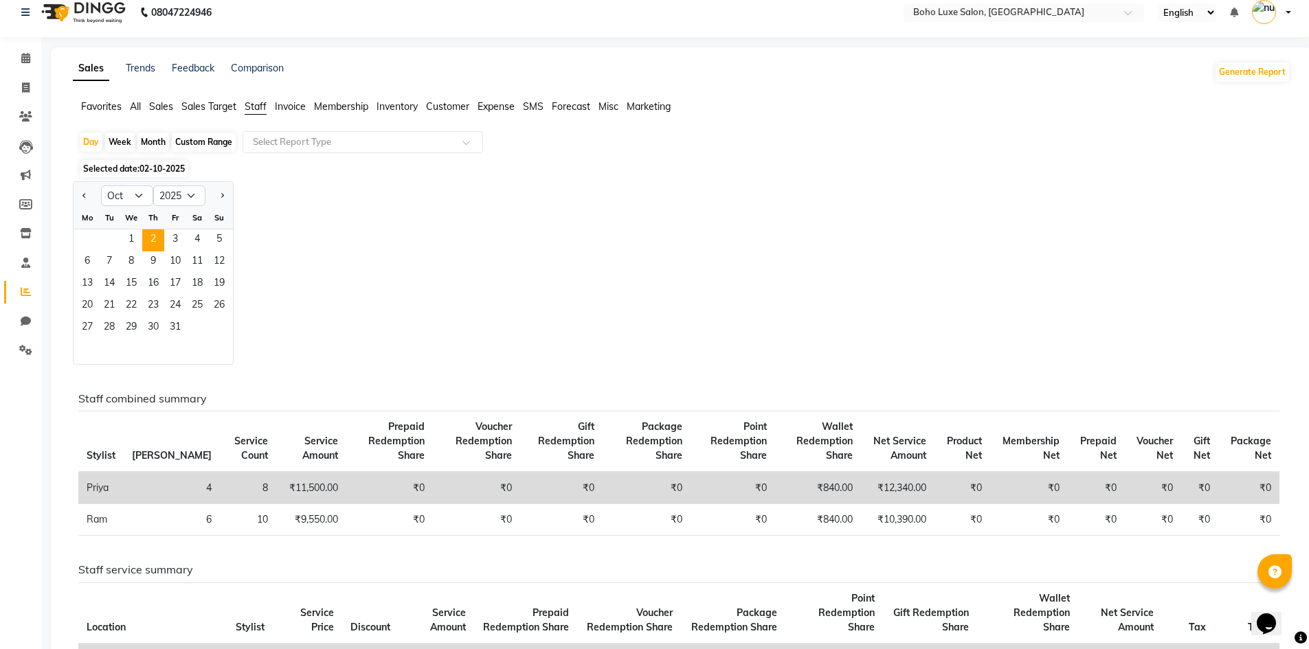
scroll to position [0, 0]
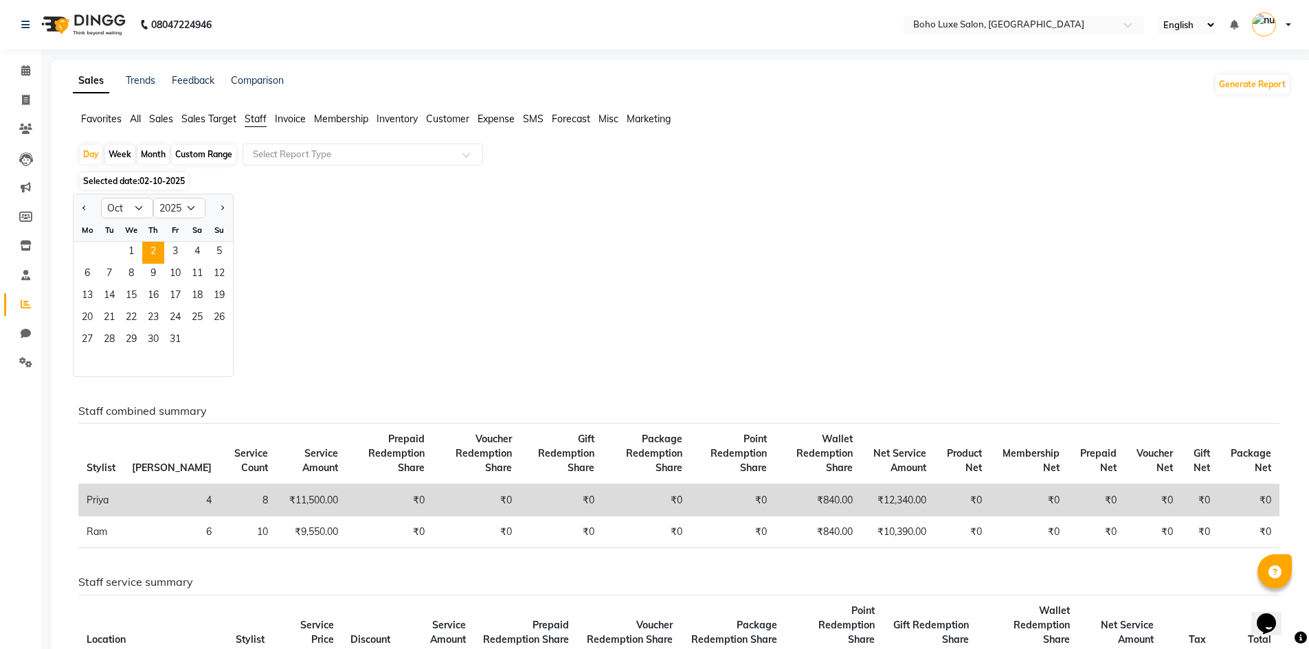
click at [197, 154] on div "Custom Range" at bounding box center [204, 154] width 64 height 19
select select "10"
select select "2025"
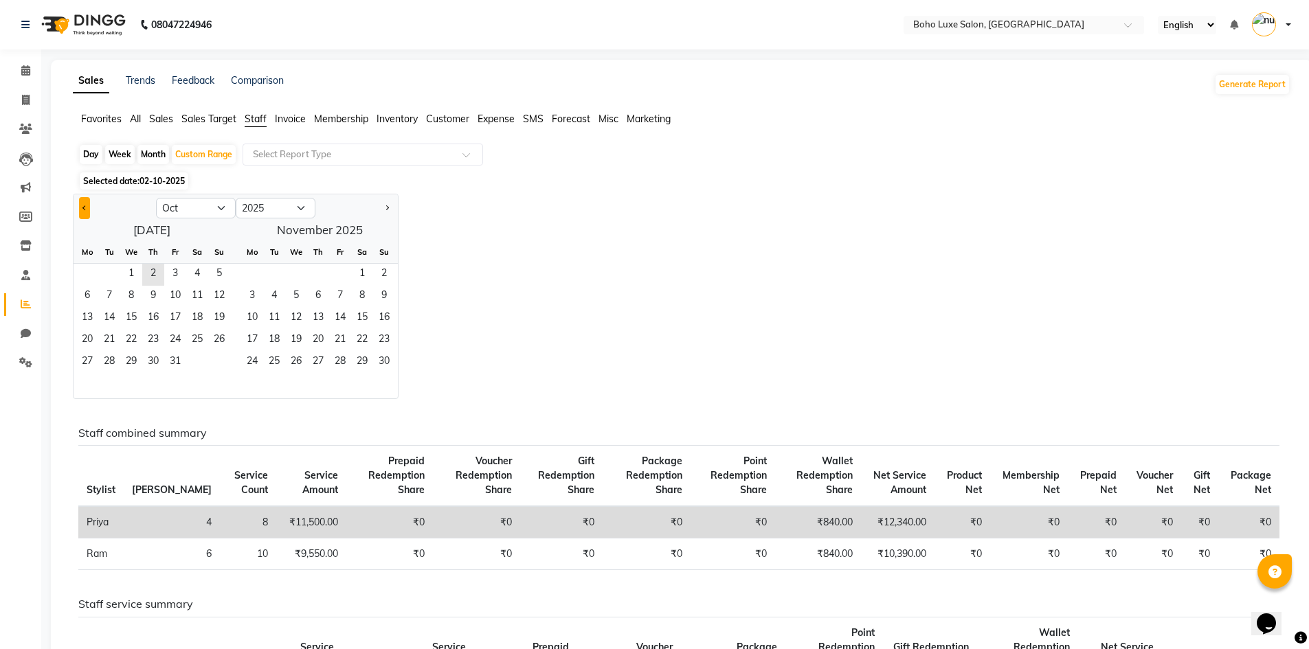
click at [85, 208] on span "Previous month" at bounding box center [84, 207] width 5 height 5
select select "9"
click at [222, 271] on span "7" at bounding box center [219, 275] width 22 height 22
click at [318, 268] on span "2" at bounding box center [318, 275] width 22 height 22
